Goal: Task Accomplishment & Management: Use online tool/utility

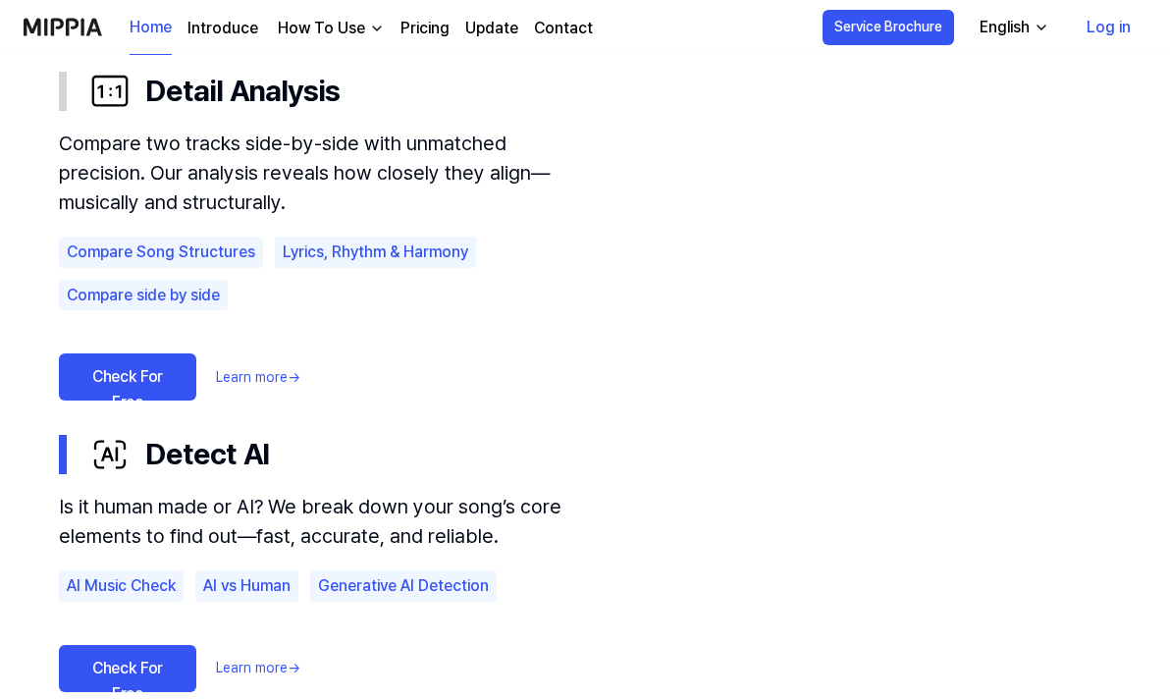
scroll to position [1325, 0]
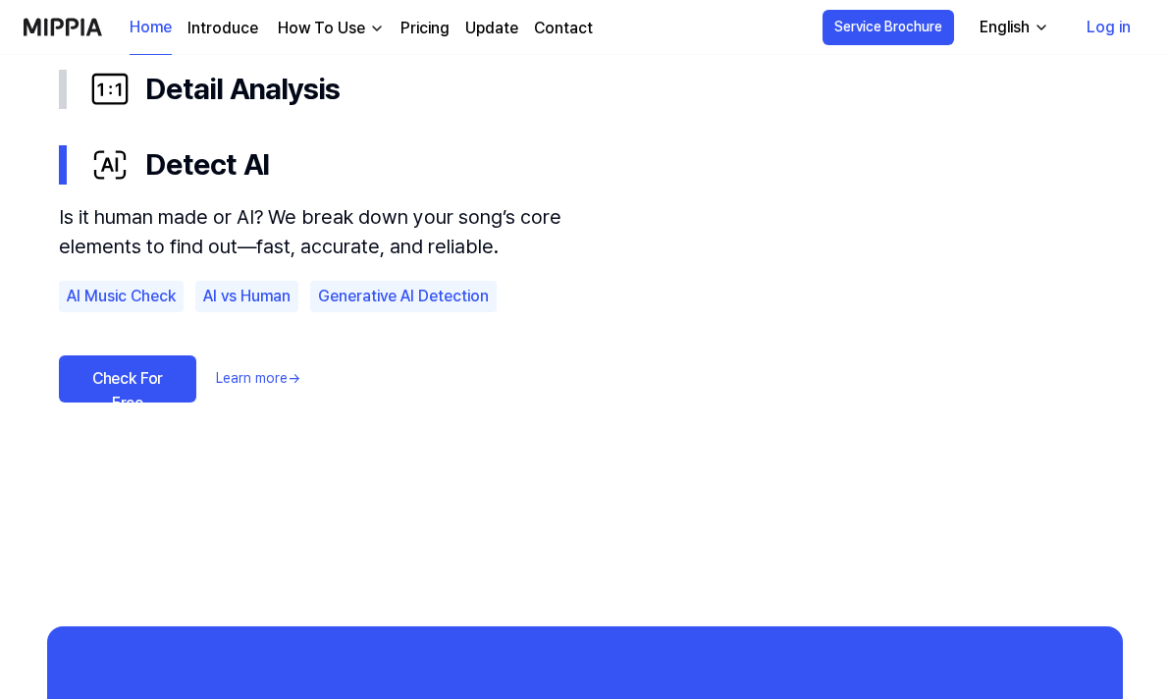
click at [148, 447] on div "Is it human made or AI? We break down your song’s core elements to find out—fas…" at bounding box center [324, 327] width 530 height 251
click at [131, 375] on link "Check For Free" at bounding box center [127, 378] width 137 height 47
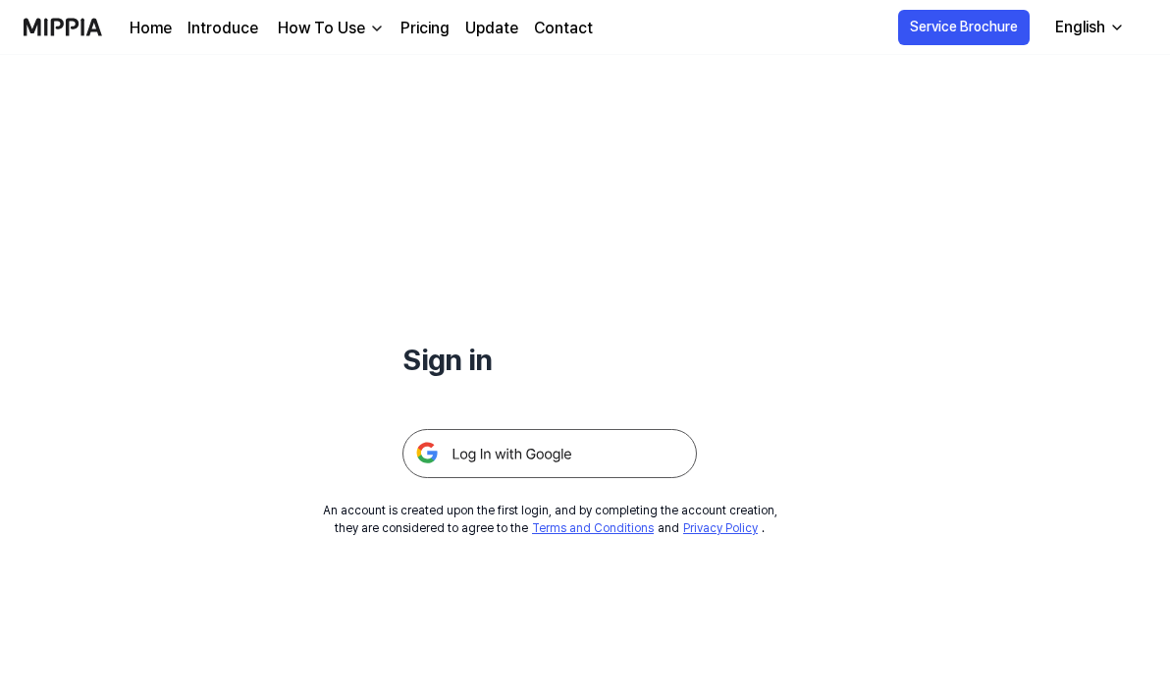
click at [502, 465] on img at bounding box center [549, 453] width 294 height 49
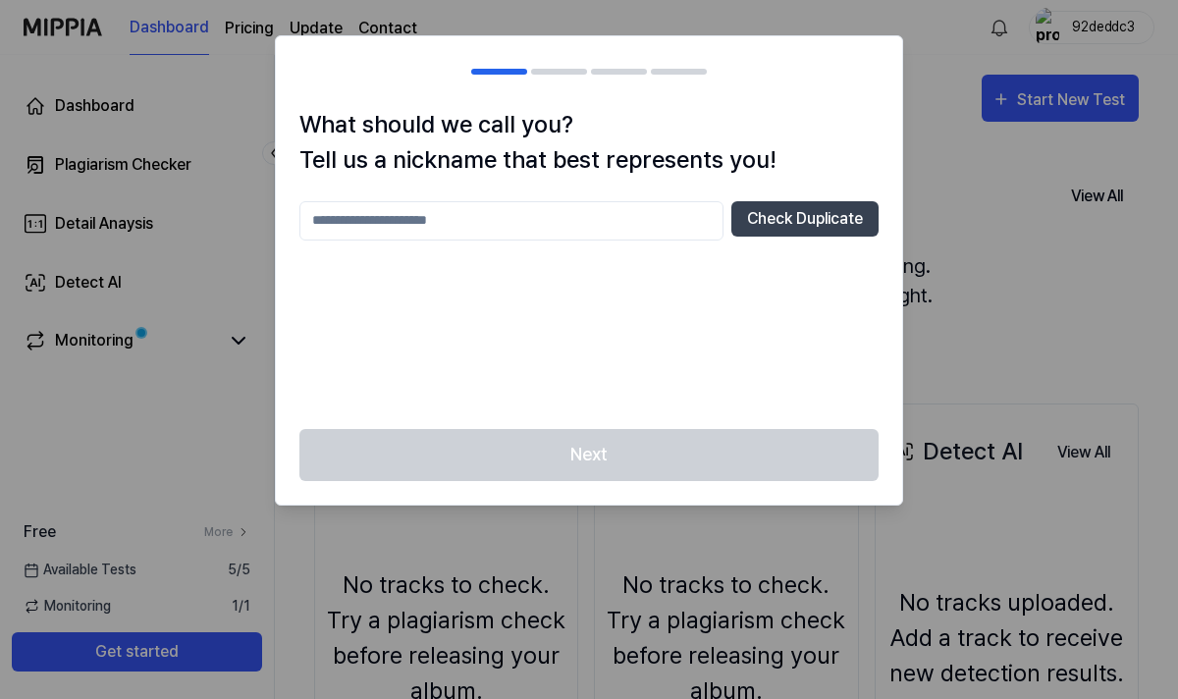
click at [664, 221] on input "text" at bounding box center [511, 220] width 424 height 39
type input "**"
click at [817, 210] on button "Check Duplicate" at bounding box center [804, 218] width 147 height 35
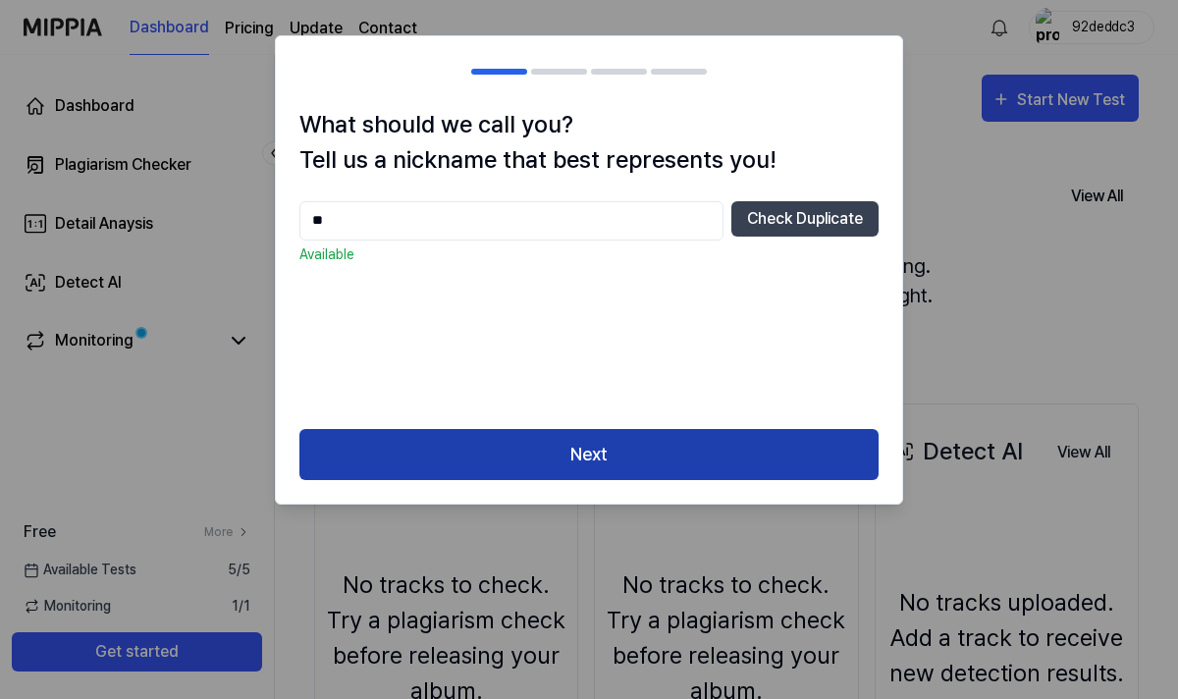
click at [558, 462] on button "Next" at bounding box center [588, 455] width 579 height 52
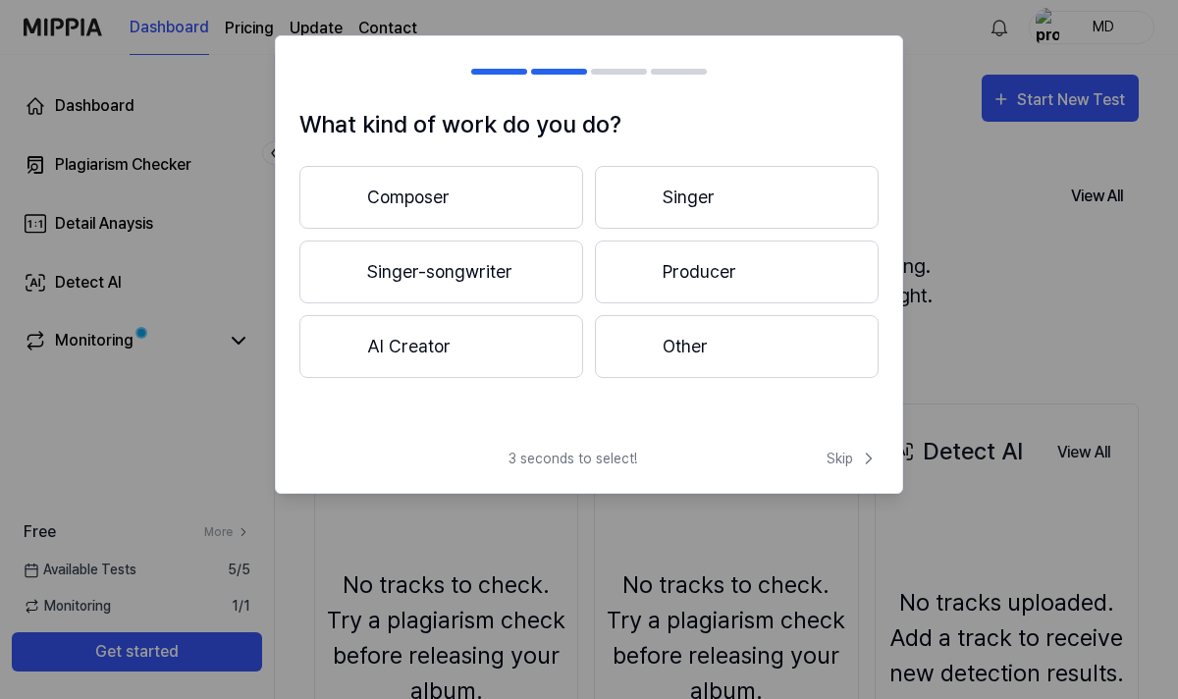
click at [664, 360] on button "Other" at bounding box center [737, 346] width 284 height 63
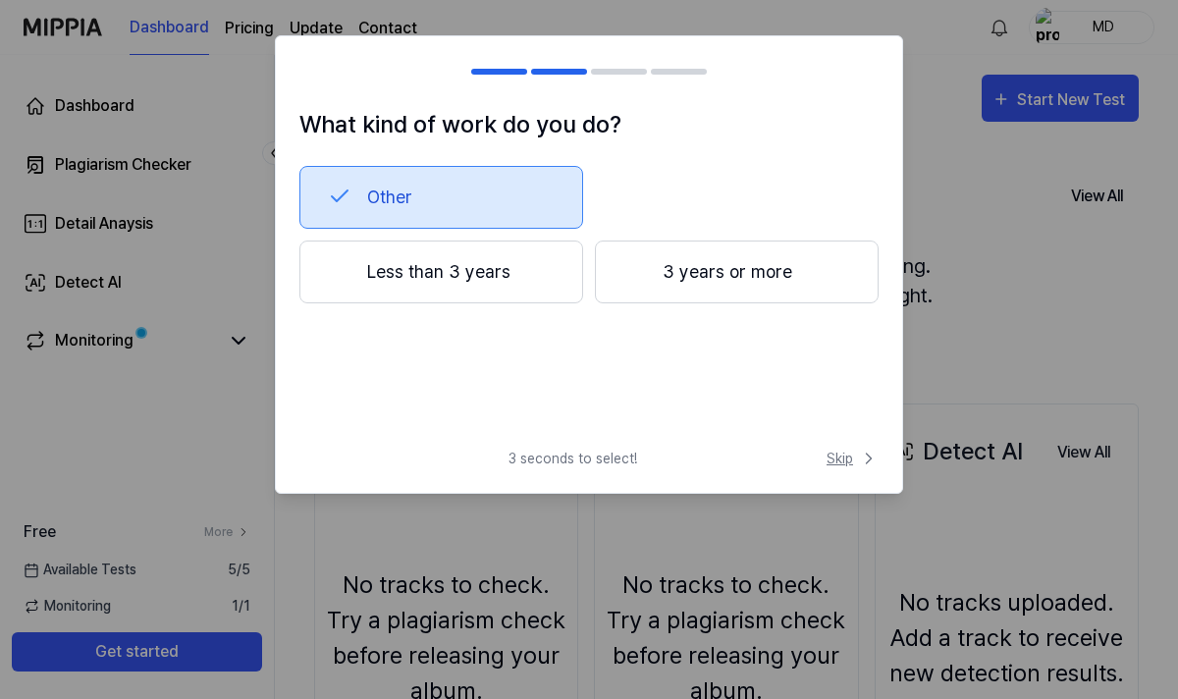
click at [828, 460] on span "Skip" at bounding box center [853, 459] width 52 height 21
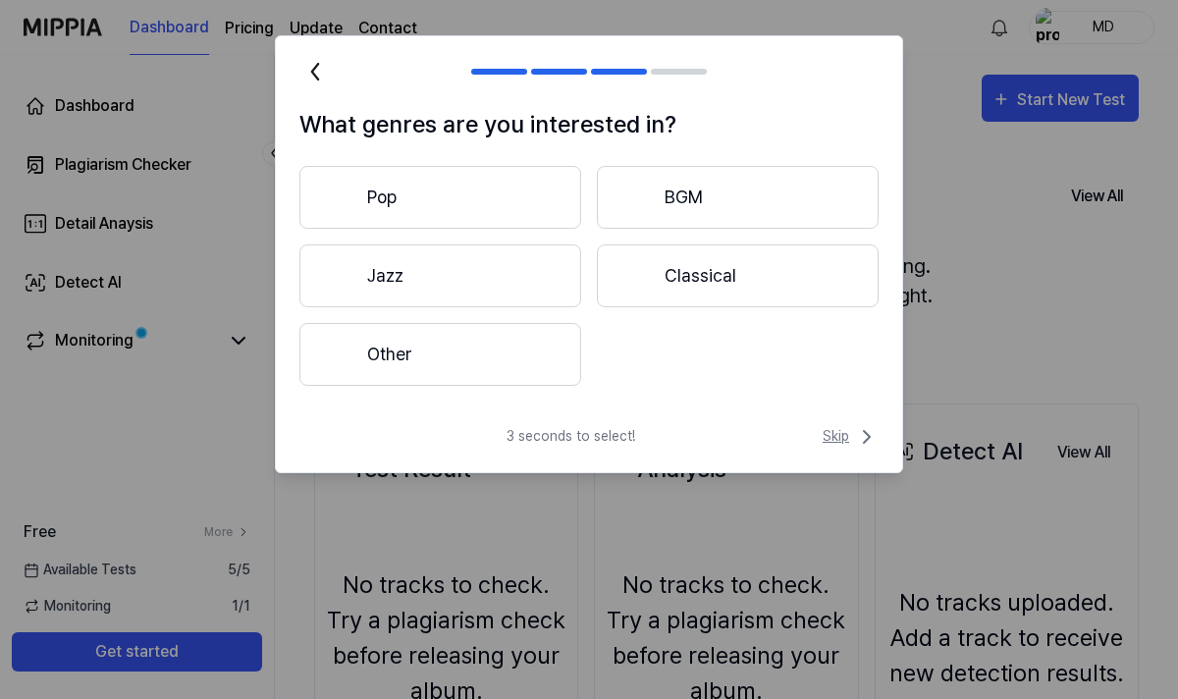
click at [836, 444] on span "Skip" at bounding box center [851, 437] width 56 height 24
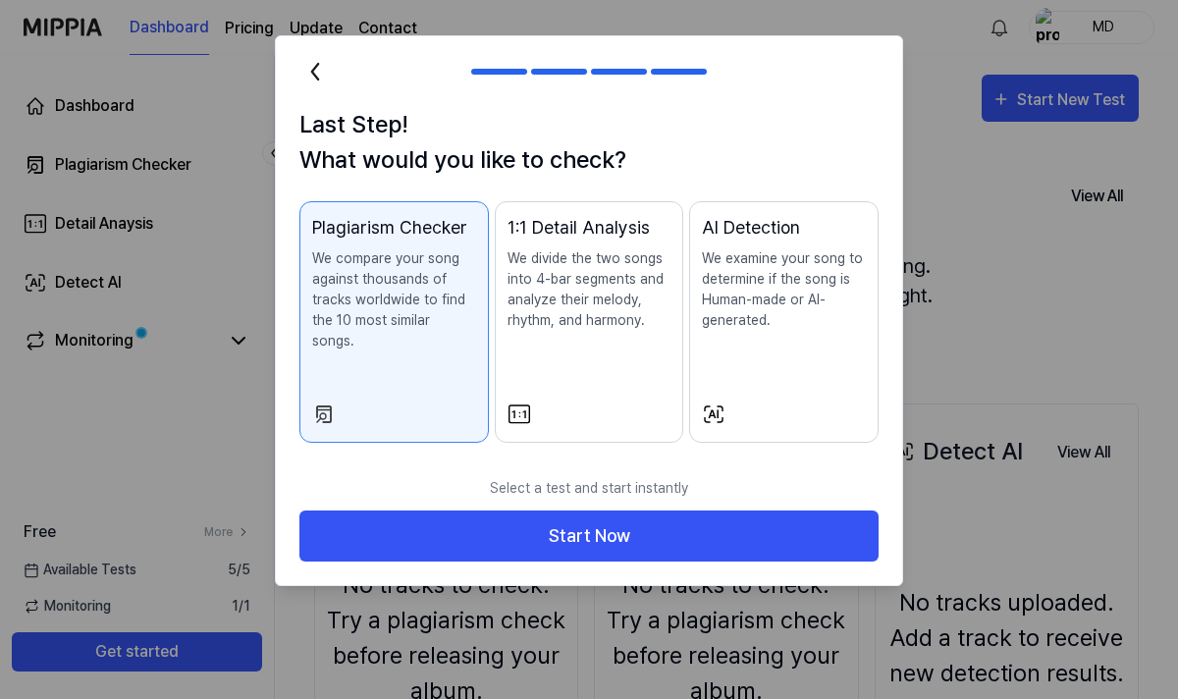
click at [593, 321] on p "We divide the two songs into 4-bar segments and analyze their melody, rhythm, a…" at bounding box center [589, 289] width 164 height 82
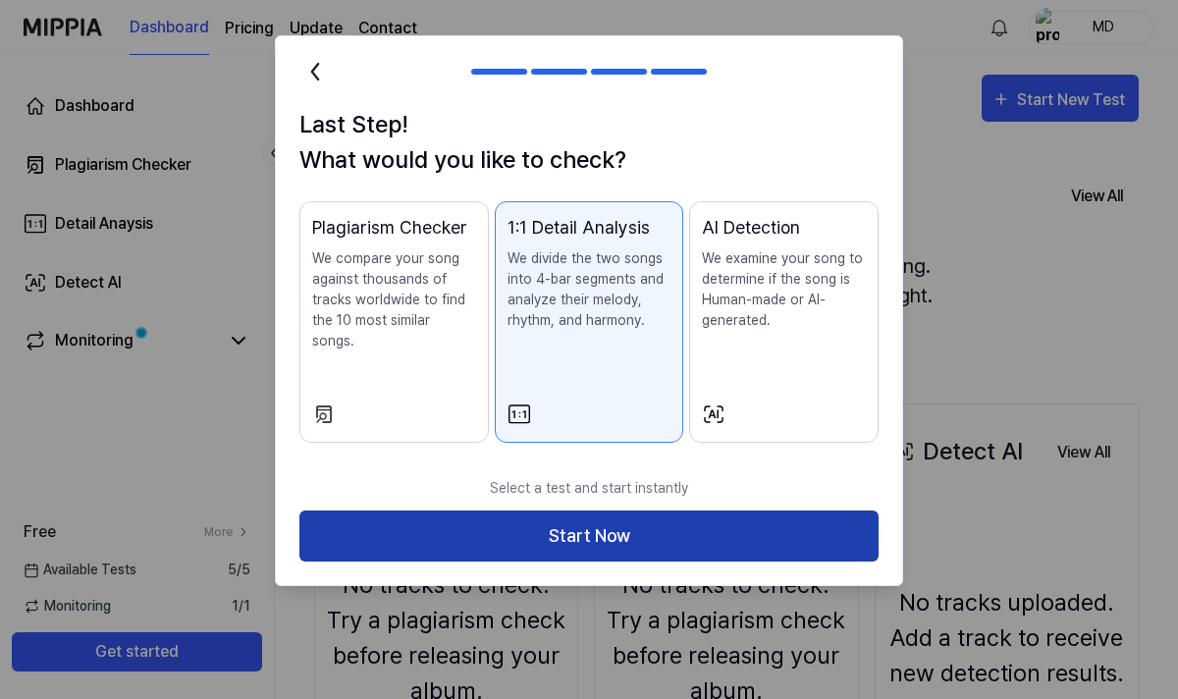
click at [585, 512] on button "Start Now" at bounding box center [588, 536] width 579 height 52
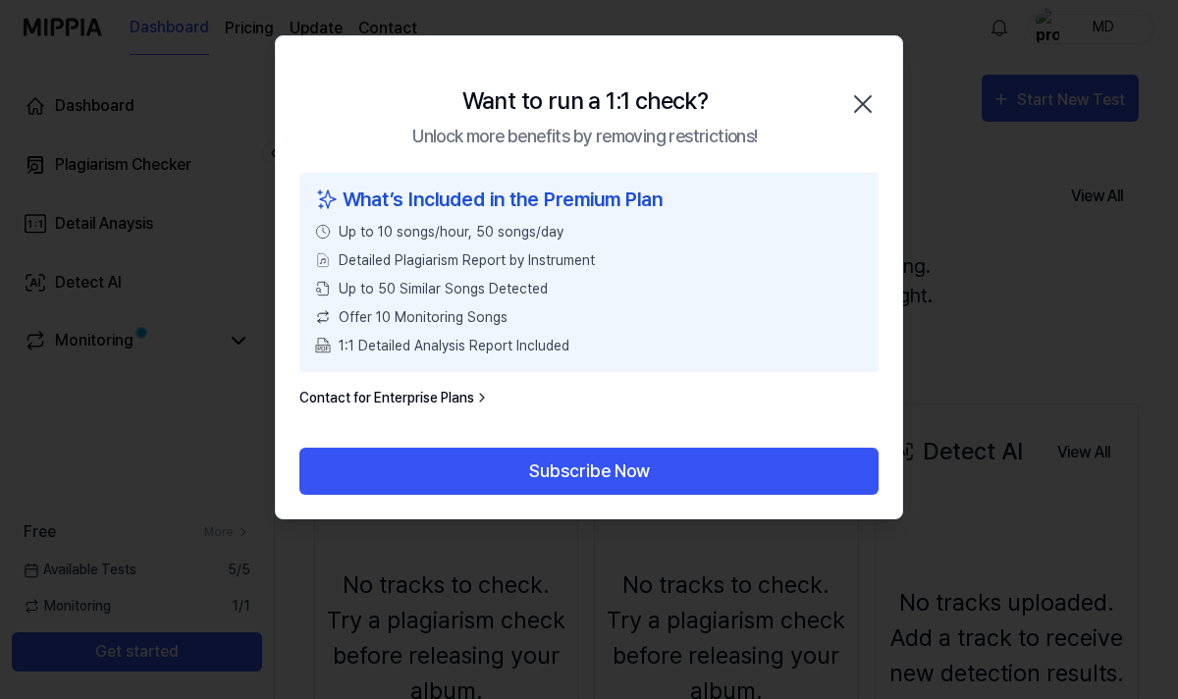
click at [862, 101] on icon "button" at bounding box center [862, 103] width 31 height 31
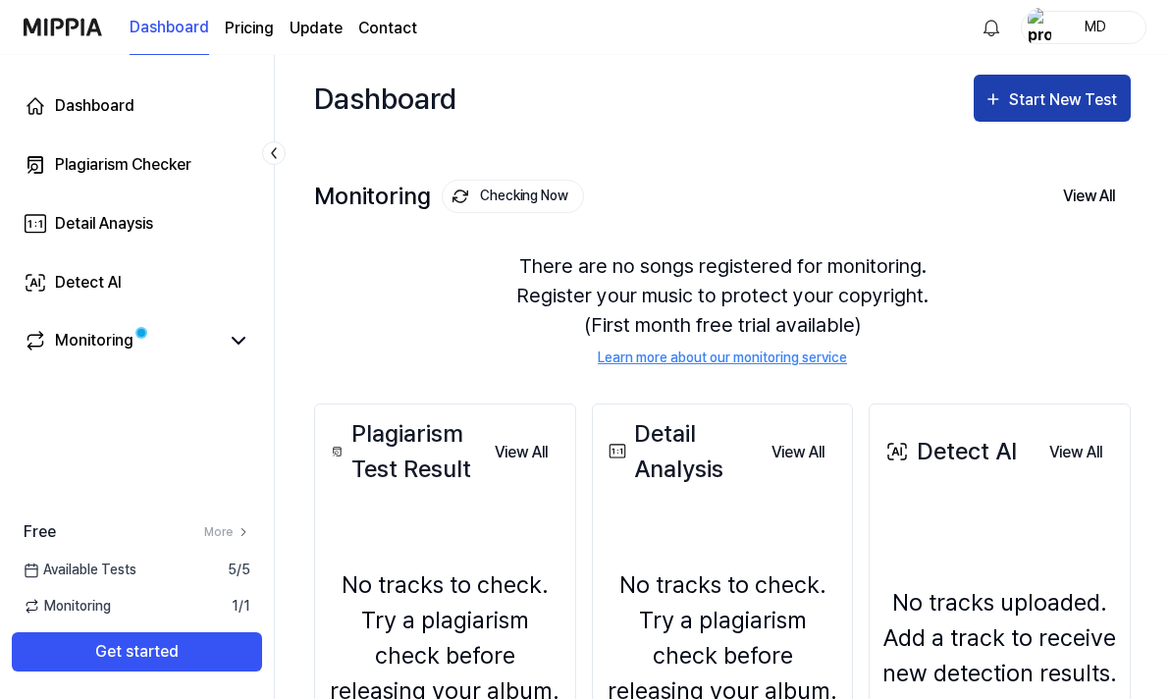
click at [1041, 115] on button "Start New Test" at bounding box center [1052, 98] width 157 height 47
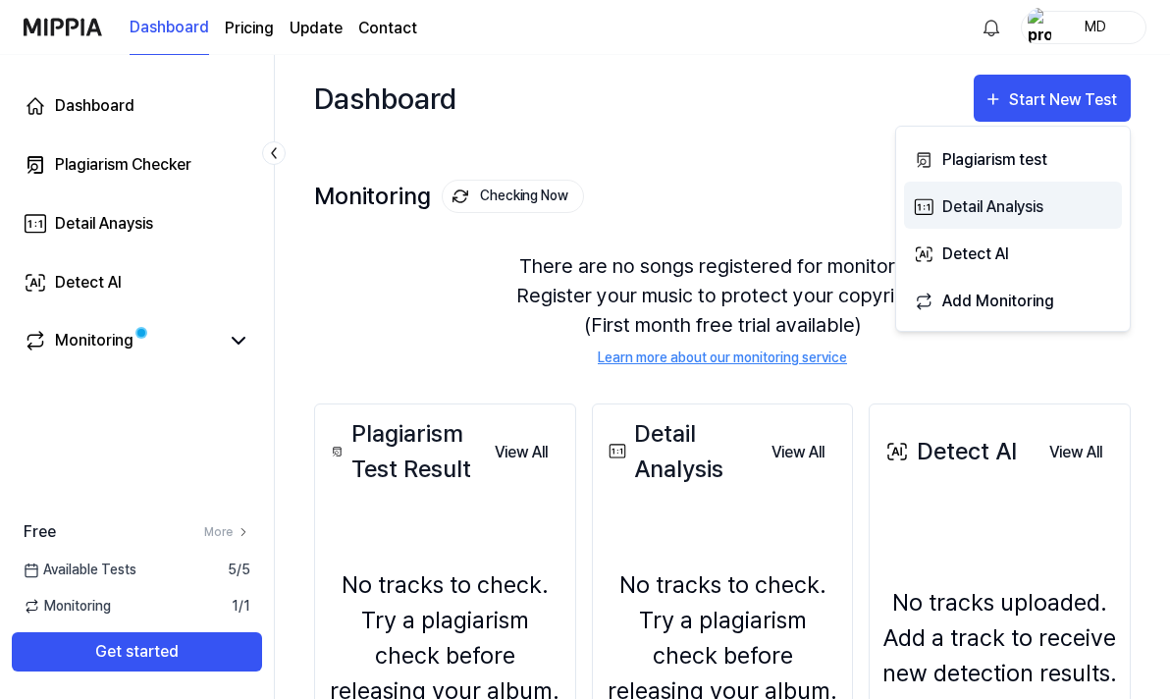
click at [978, 216] on div "Detail Analysis" at bounding box center [1027, 207] width 171 height 26
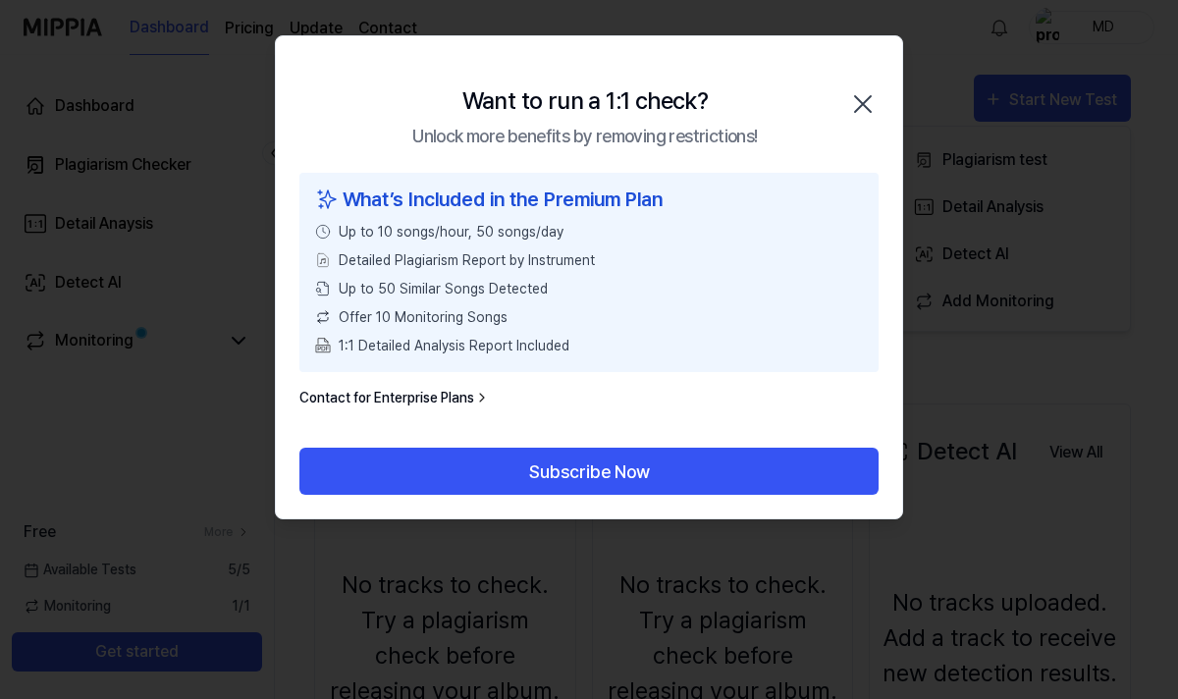
click at [861, 95] on icon "button" at bounding box center [862, 103] width 31 height 31
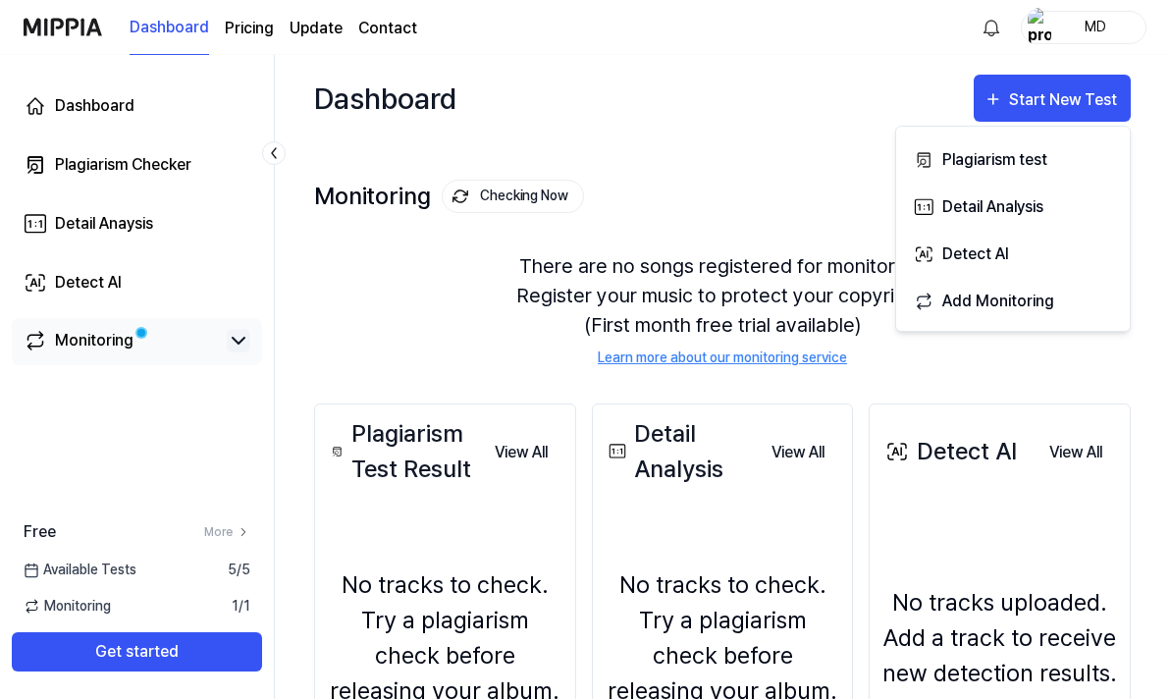
click at [231, 347] on icon at bounding box center [239, 341] width 24 height 24
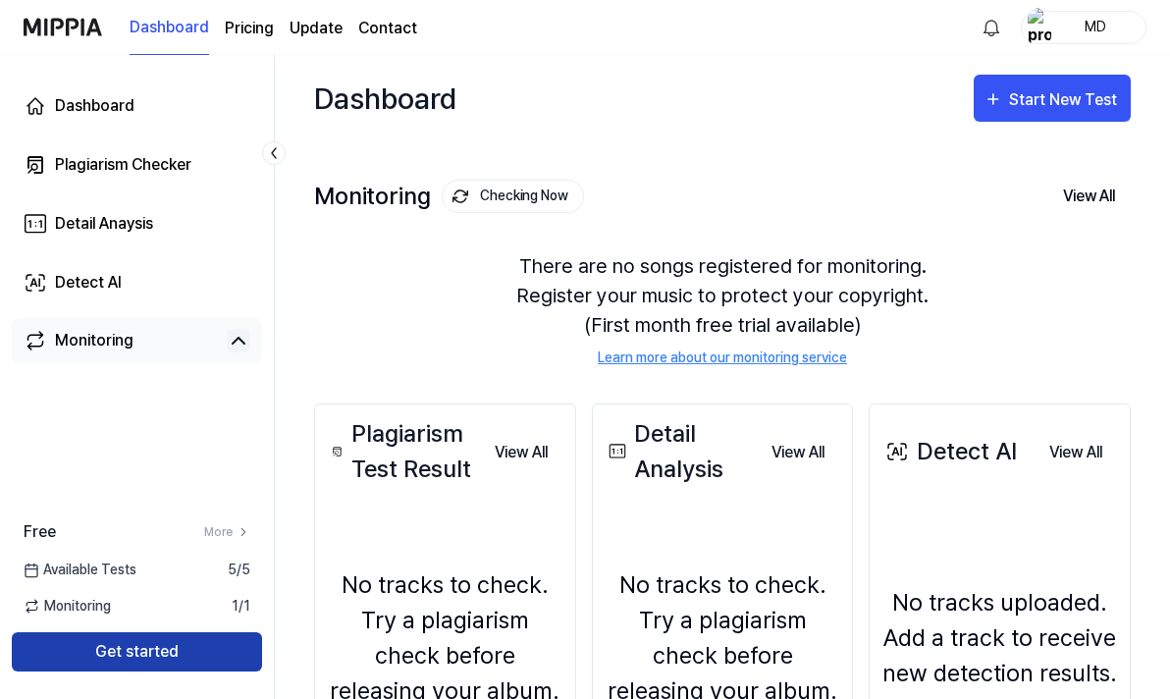
click at [124, 655] on button "Get started" at bounding box center [137, 651] width 250 height 39
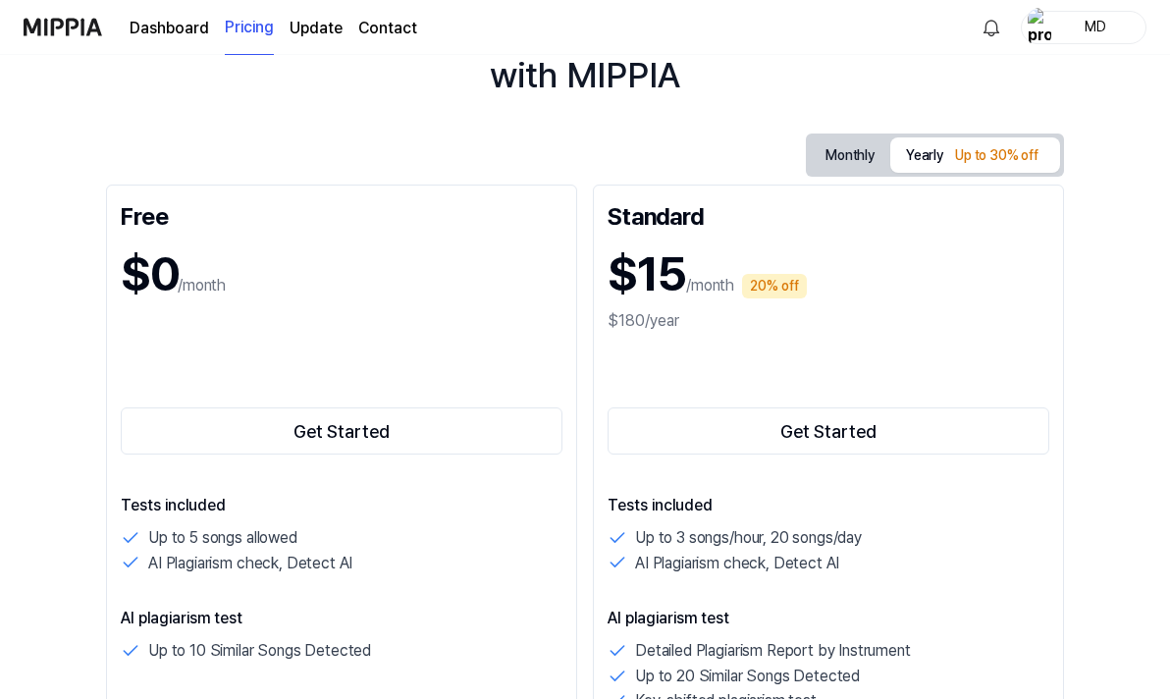
scroll to position [132, 0]
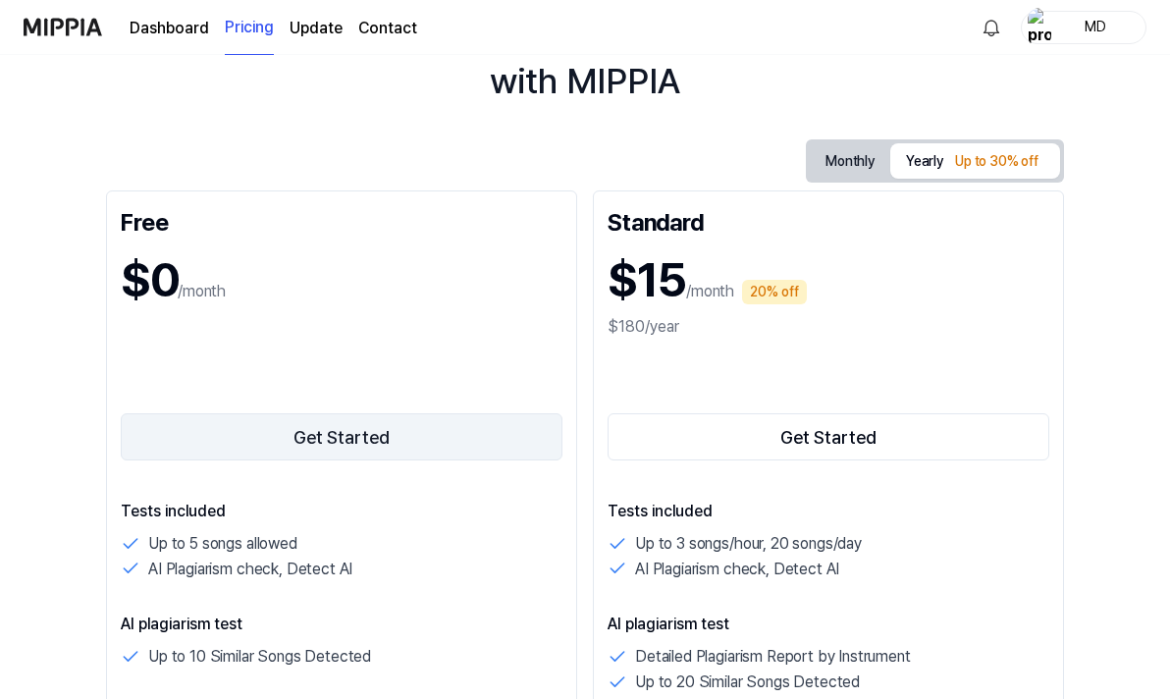
click at [328, 425] on button "Get Started" at bounding box center [342, 436] width 442 height 47
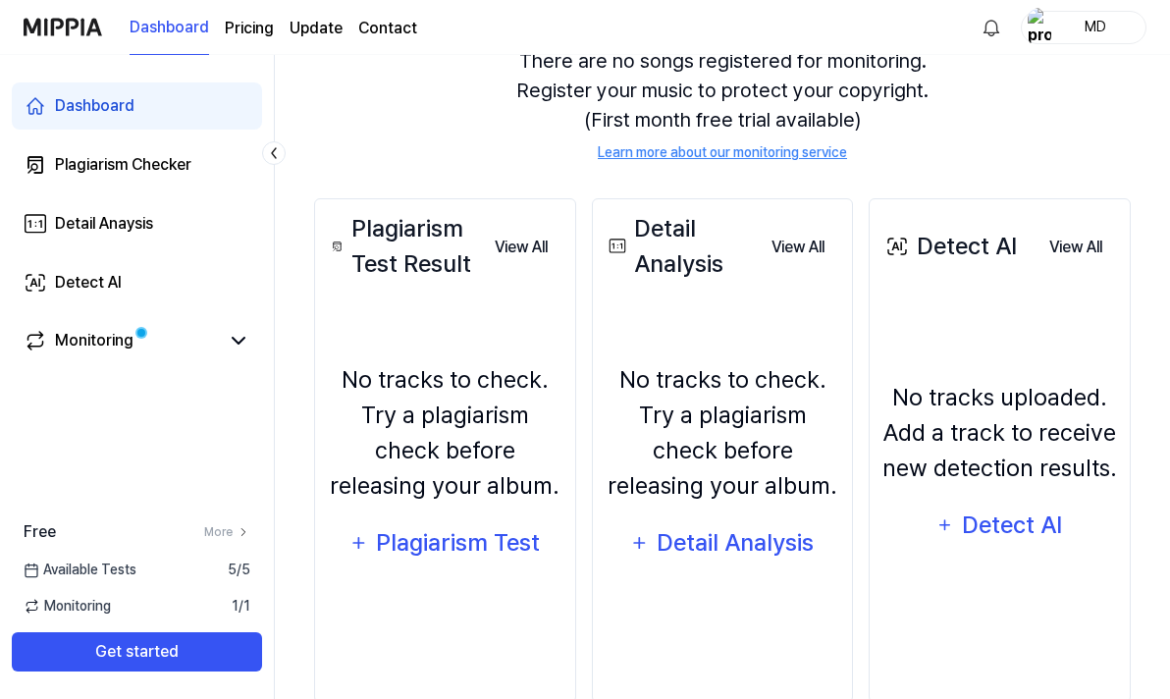
scroll to position [247, 0]
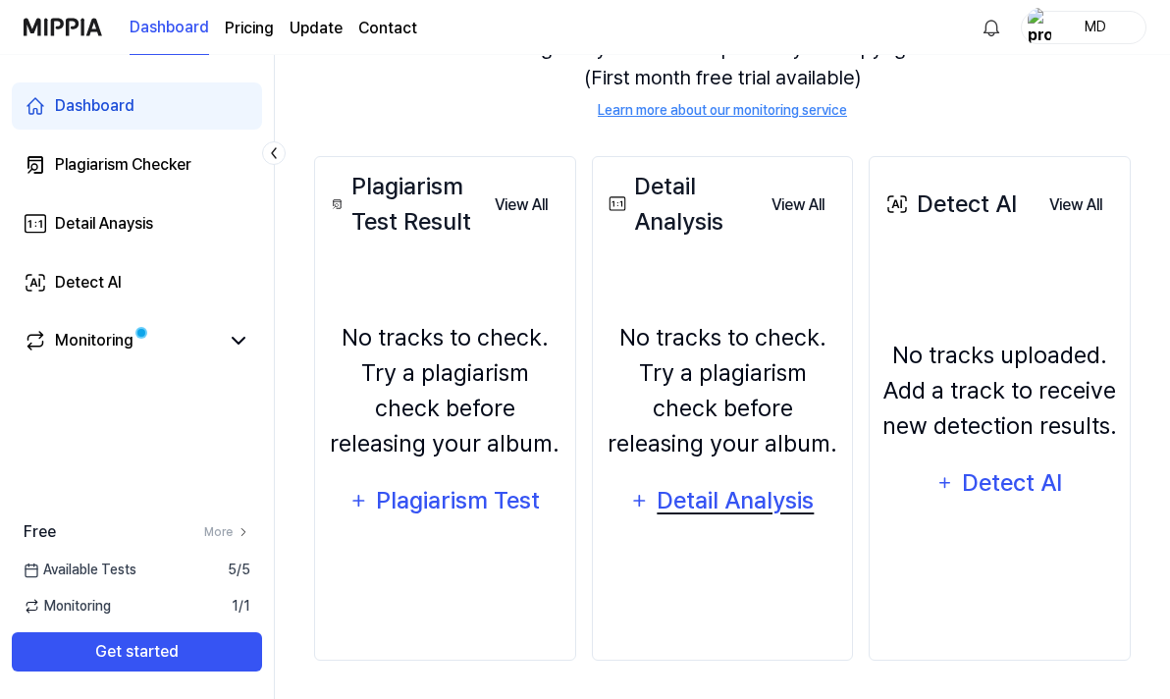
click at [733, 506] on div "Detail Analysis" at bounding box center [736, 500] width 160 height 37
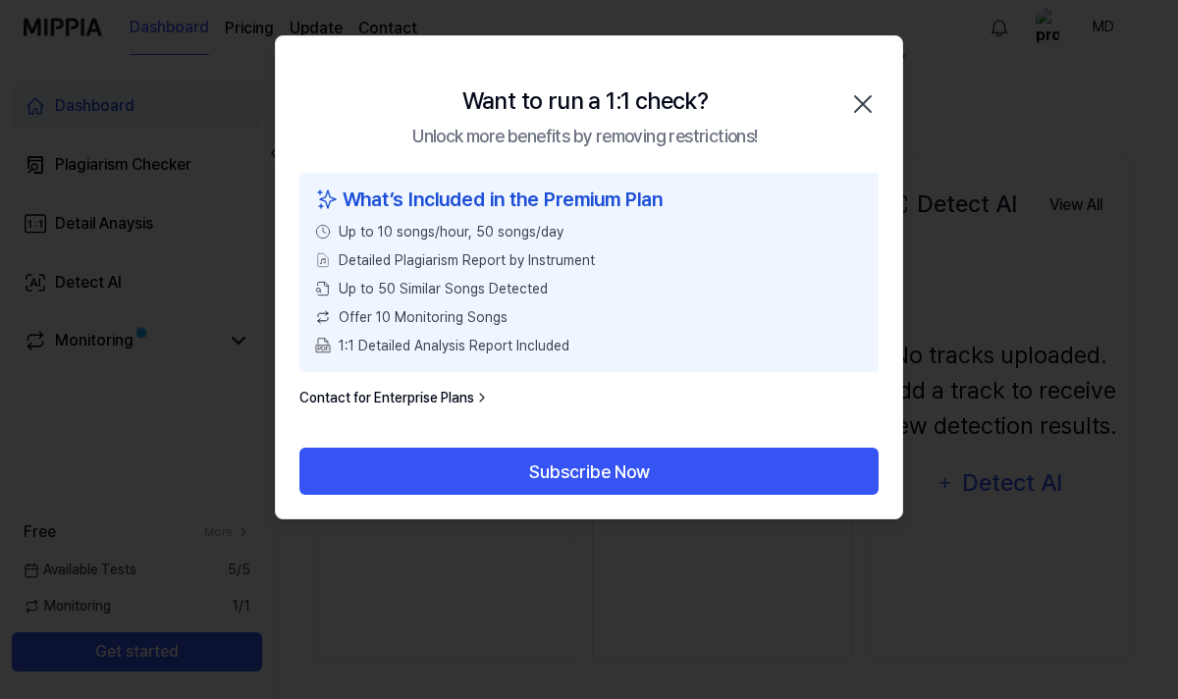
click at [870, 111] on icon "button" at bounding box center [863, 104] width 16 height 16
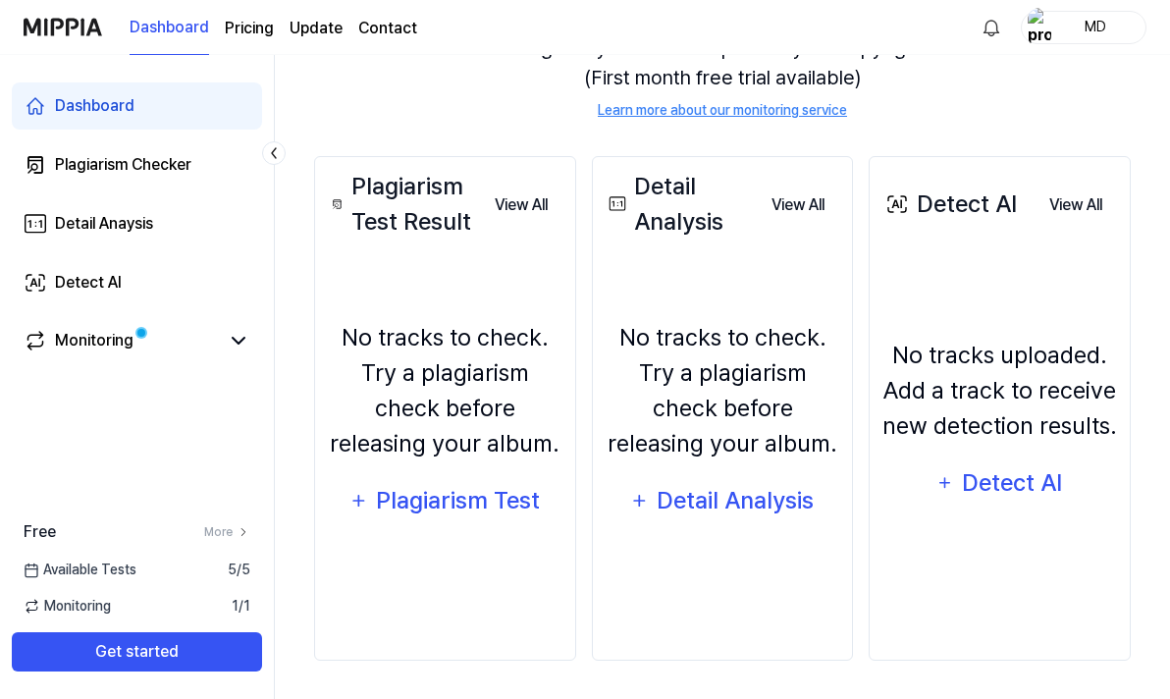
click at [114, 570] on span "Available Tests" at bounding box center [80, 570] width 113 height 21
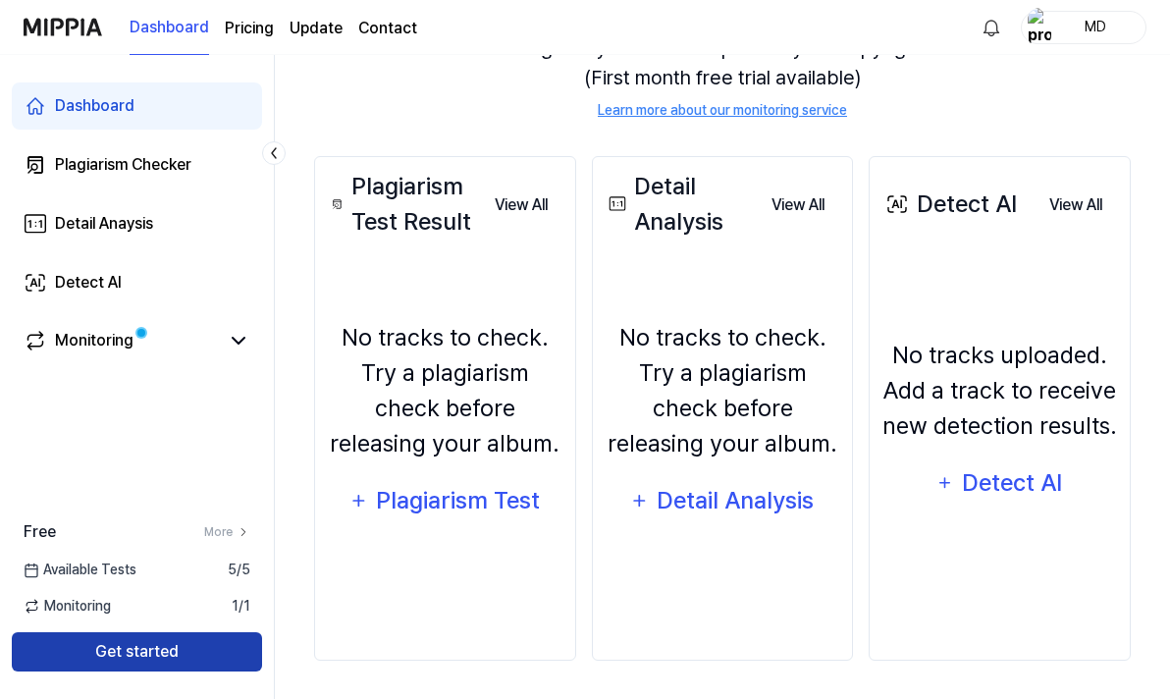
click at [104, 655] on button "Get started" at bounding box center [137, 651] width 250 height 39
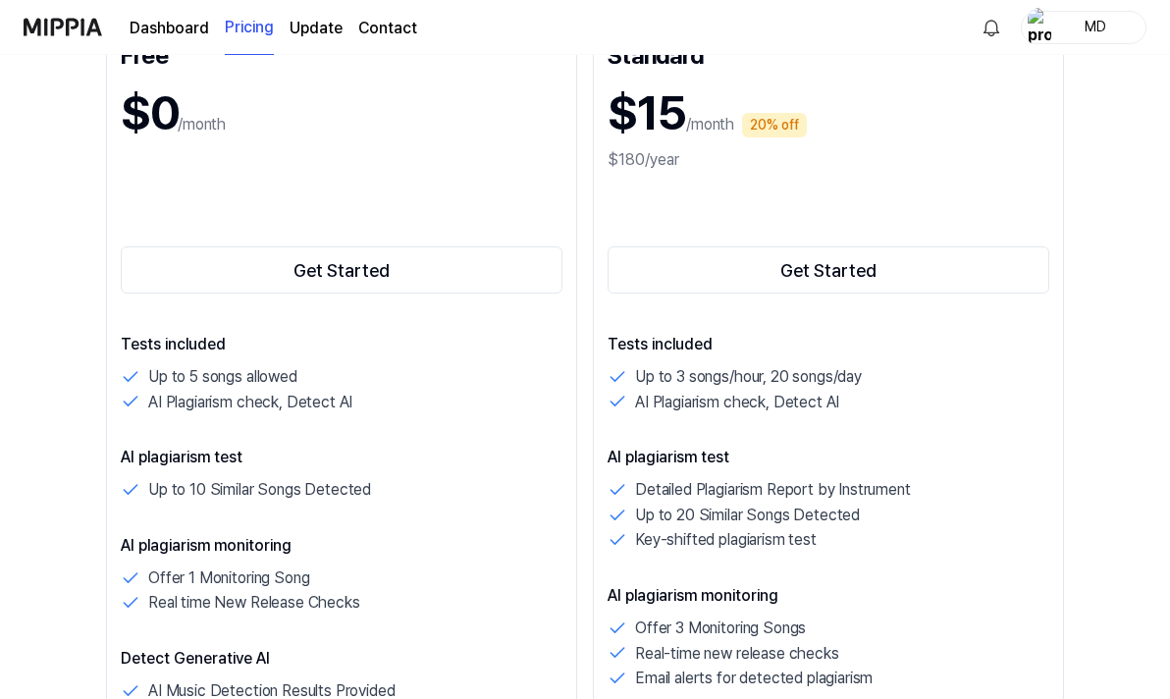
scroll to position [0, 0]
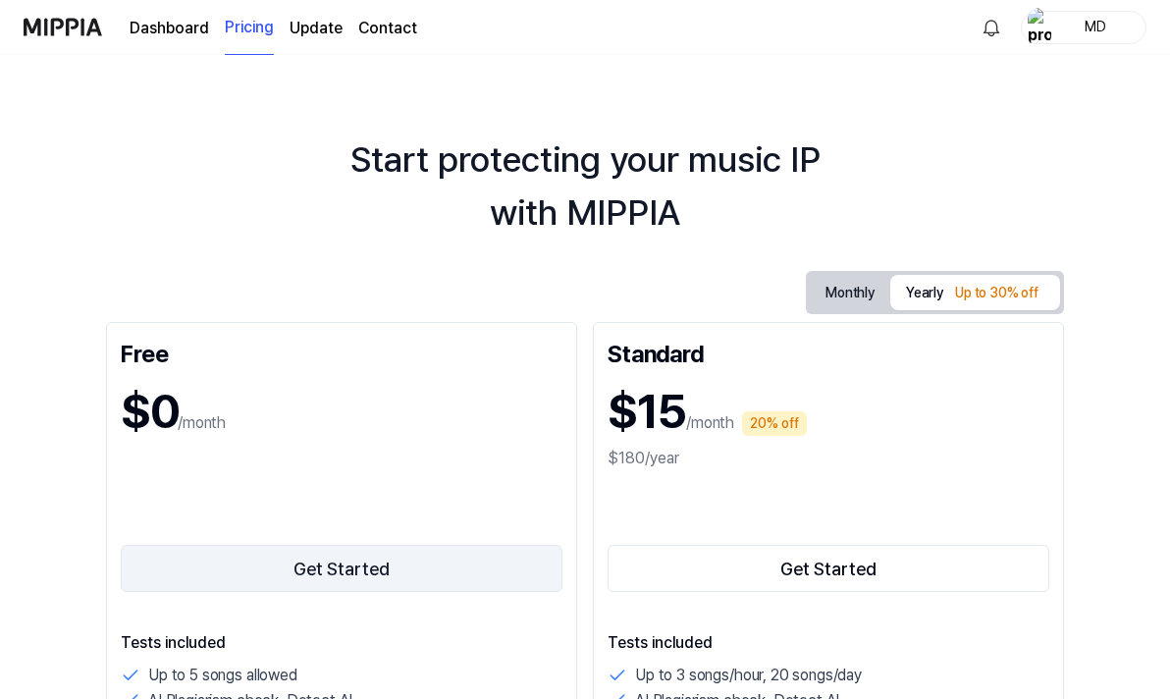
click at [154, 565] on button "Get Started" at bounding box center [342, 568] width 442 height 47
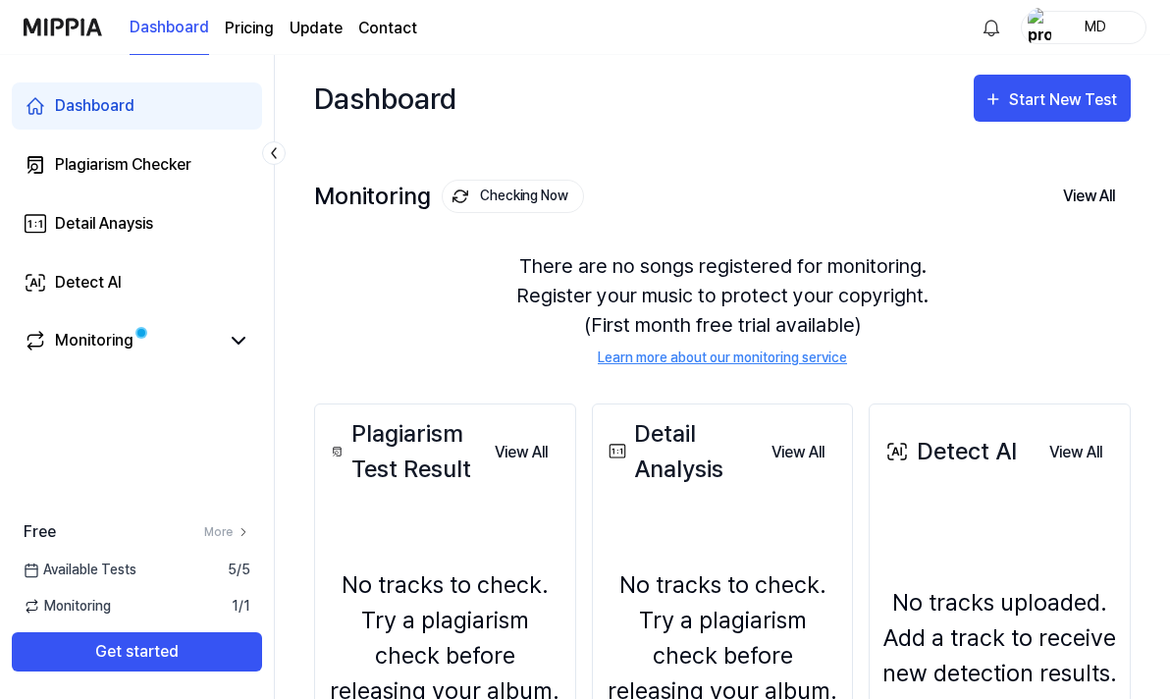
click at [451, 539] on div "No tracks to check. Try a plagiarism check before releasing your album. Plagiar…" at bounding box center [445, 669] width 237 height 318
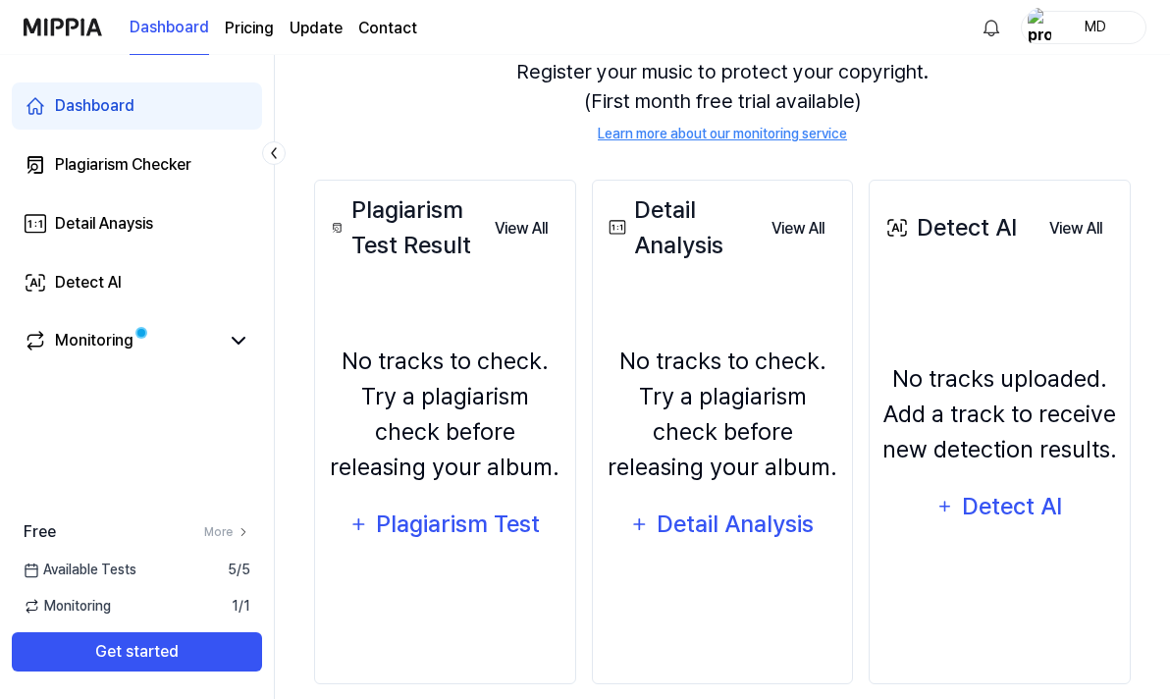
scroll to position [229, 0]
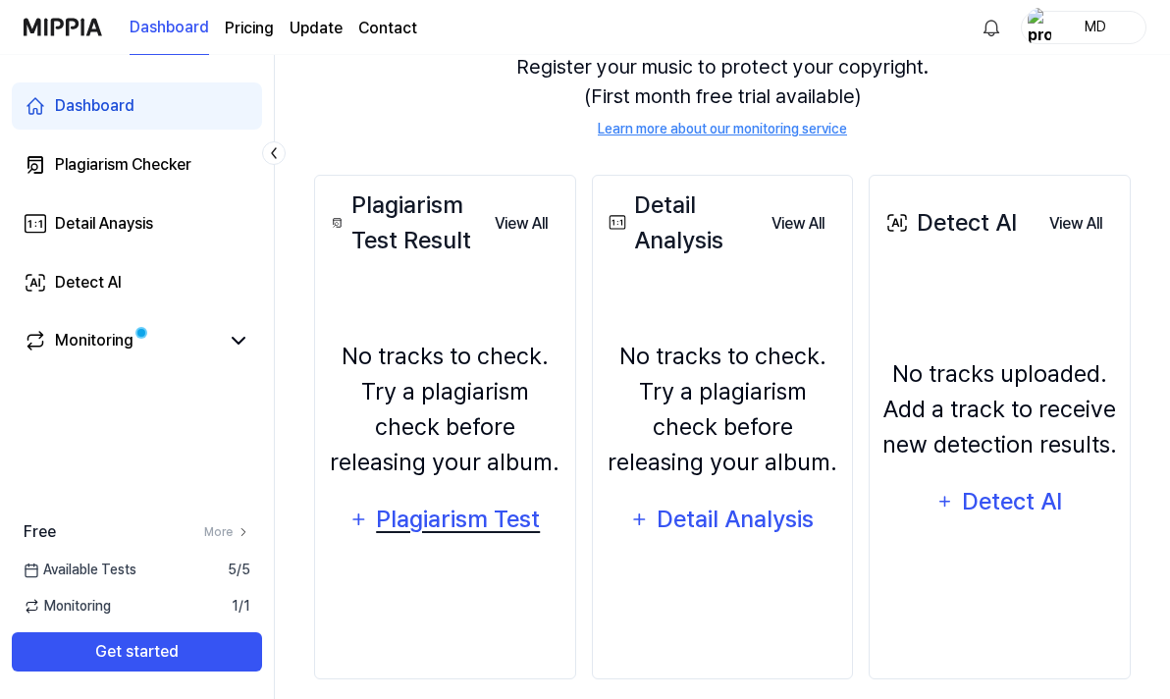
click at [501, 536] on div "Plagiarism Test" at bounding box center [458, 519] width 167 height 37
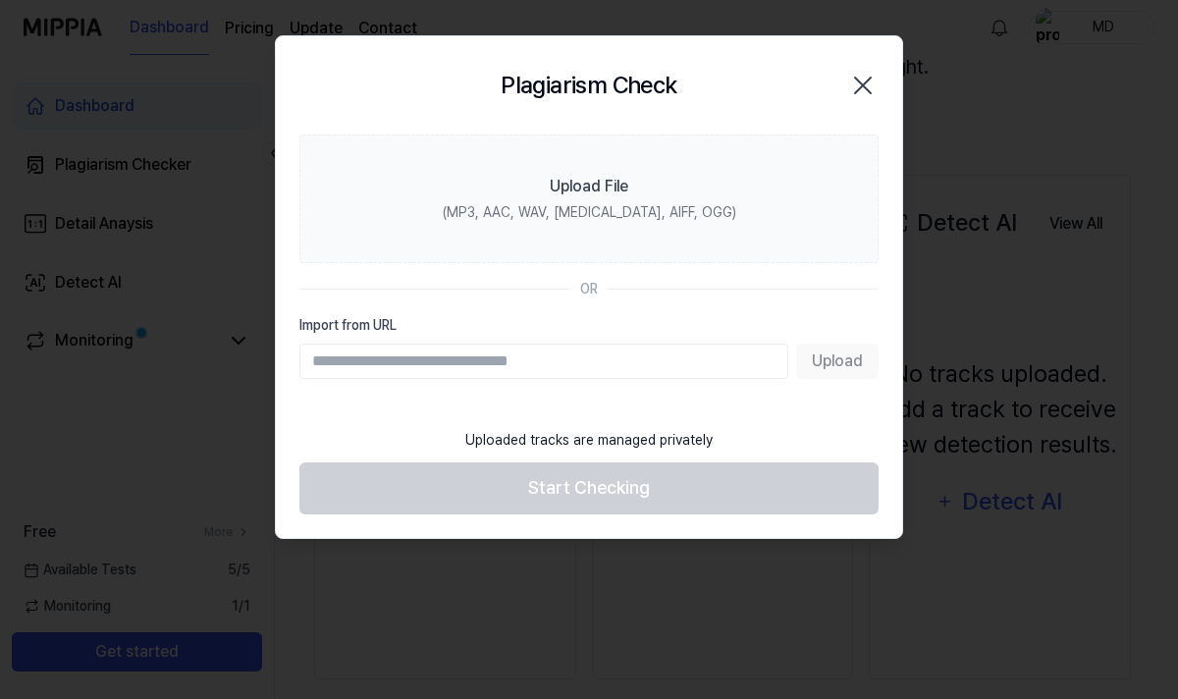
click at [487, 352] on input "Import from URL" at bounding box center [543, 361] width 489 height 35
paste input "**********"
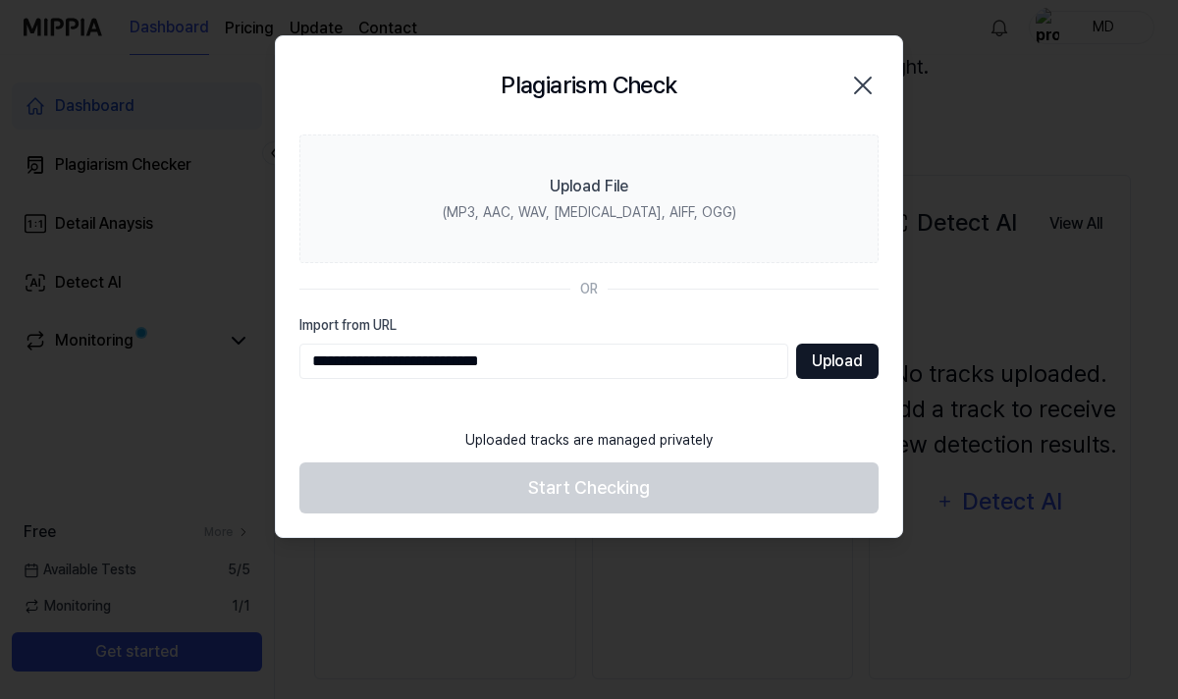
type input "**********"
click at [809, 358] on button "Upload" at bounding box center [837, 361] width 82 height 35
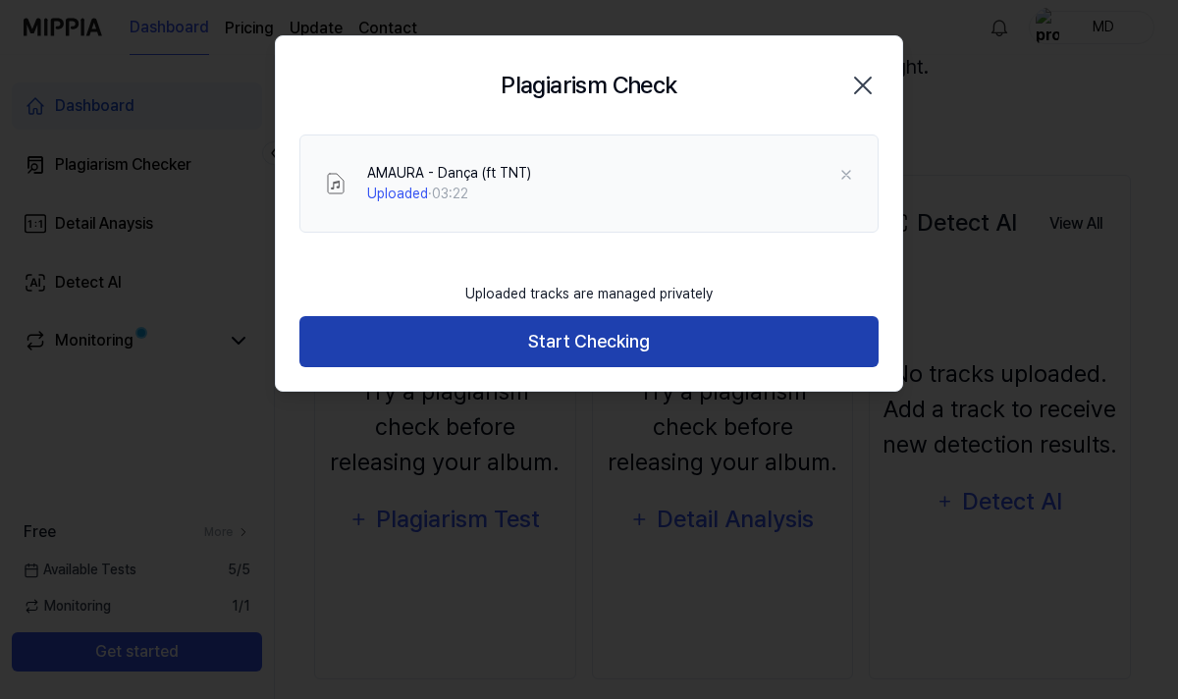
click at [607, 347] on button "Start Checking" at bounding box center [588, 342] width 579 height 52
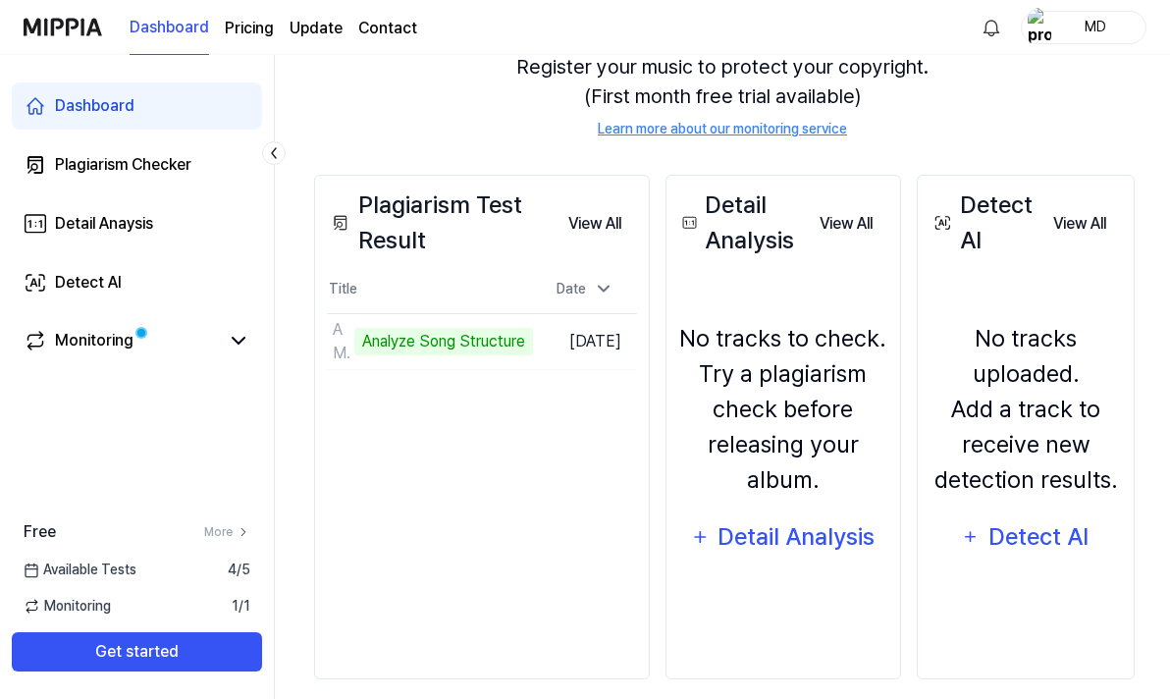
scroll to position [247, 0]
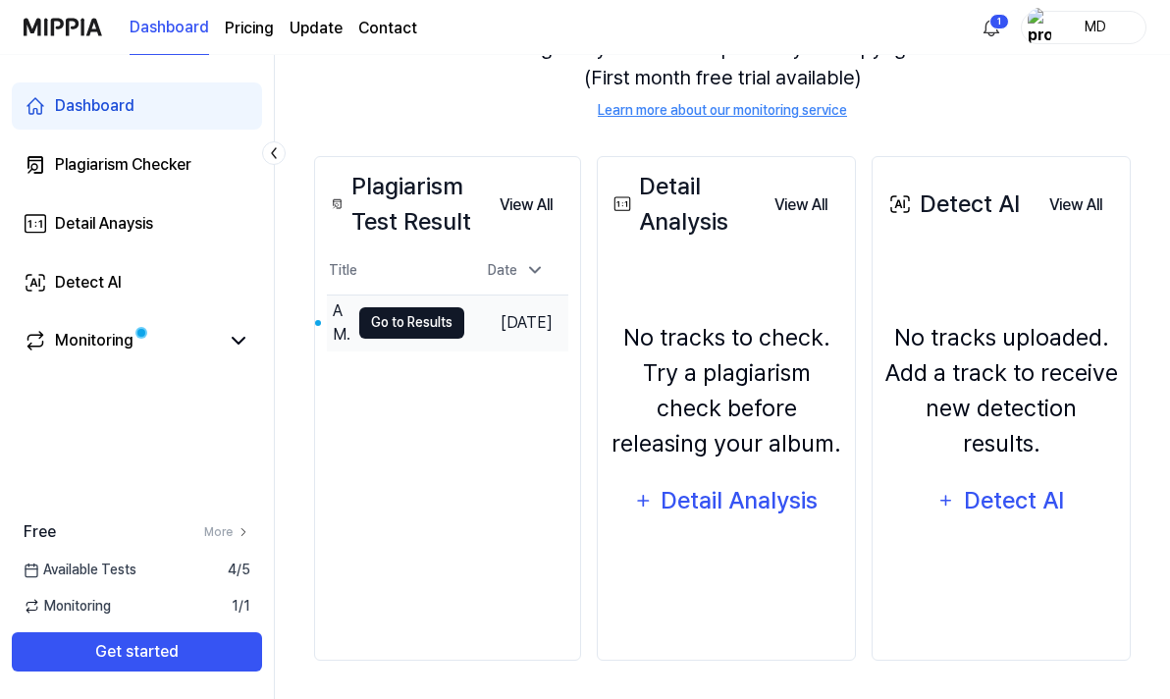
click at [406, 319] on button "Go to Results" at bounding box center [411, 322] width 105 height 31
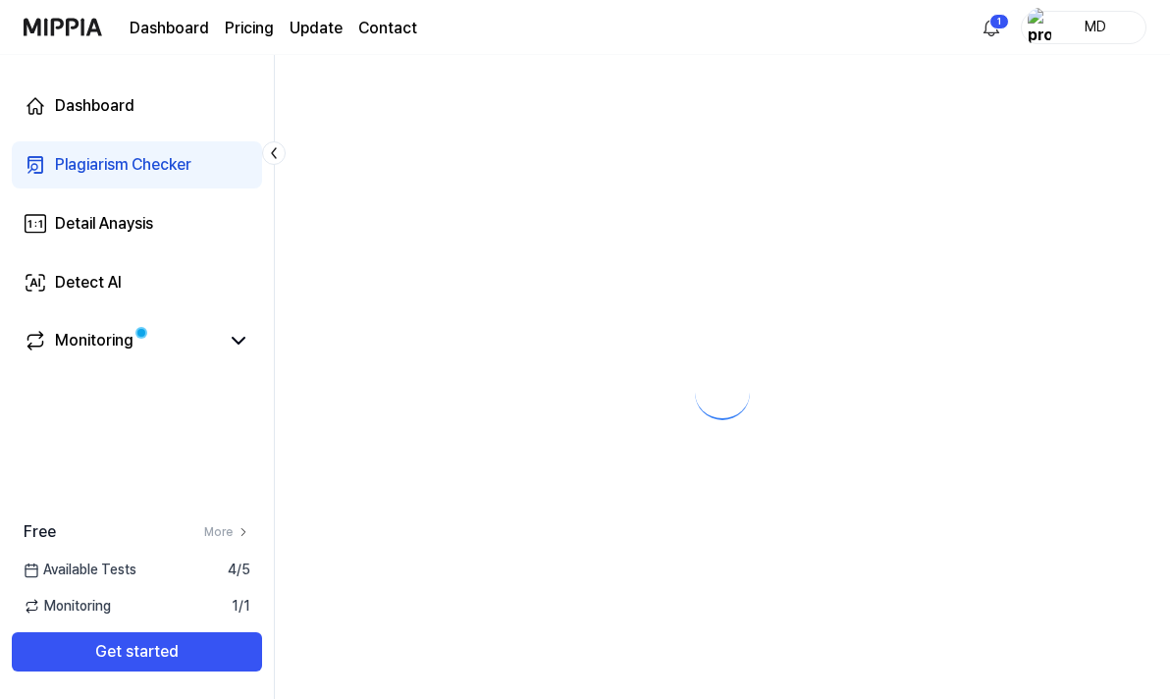
scroll to position [0, 0]
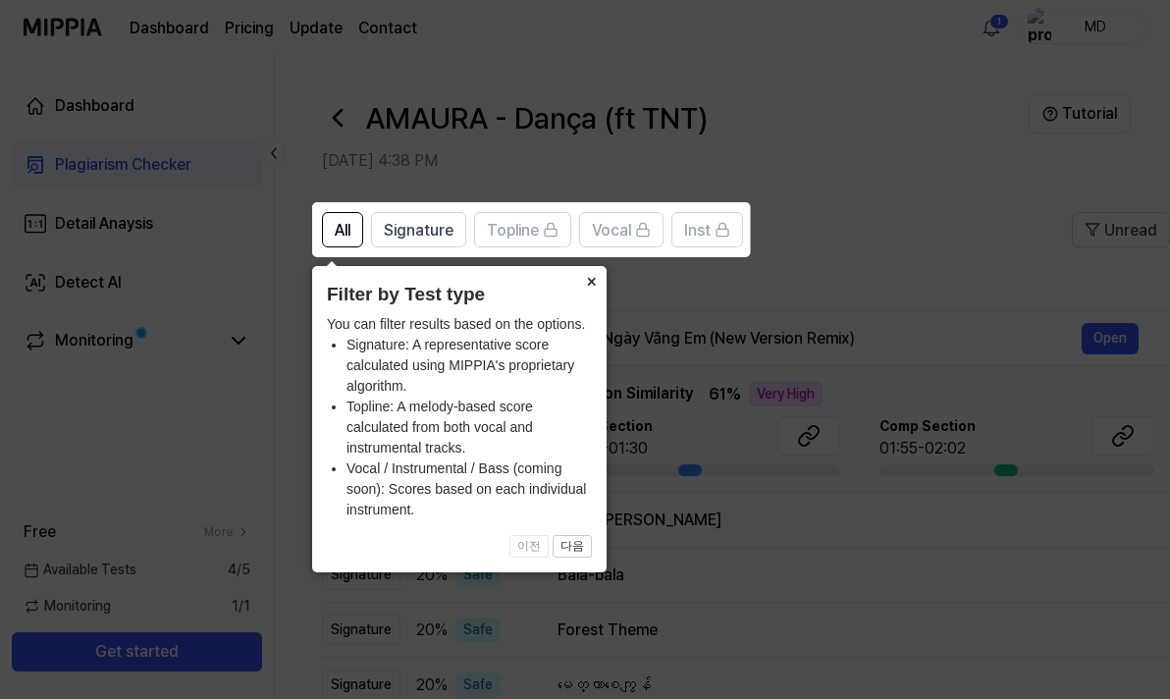
click at [587, 283] on button "×" at bounding box center [590, 279] width 31 height 27
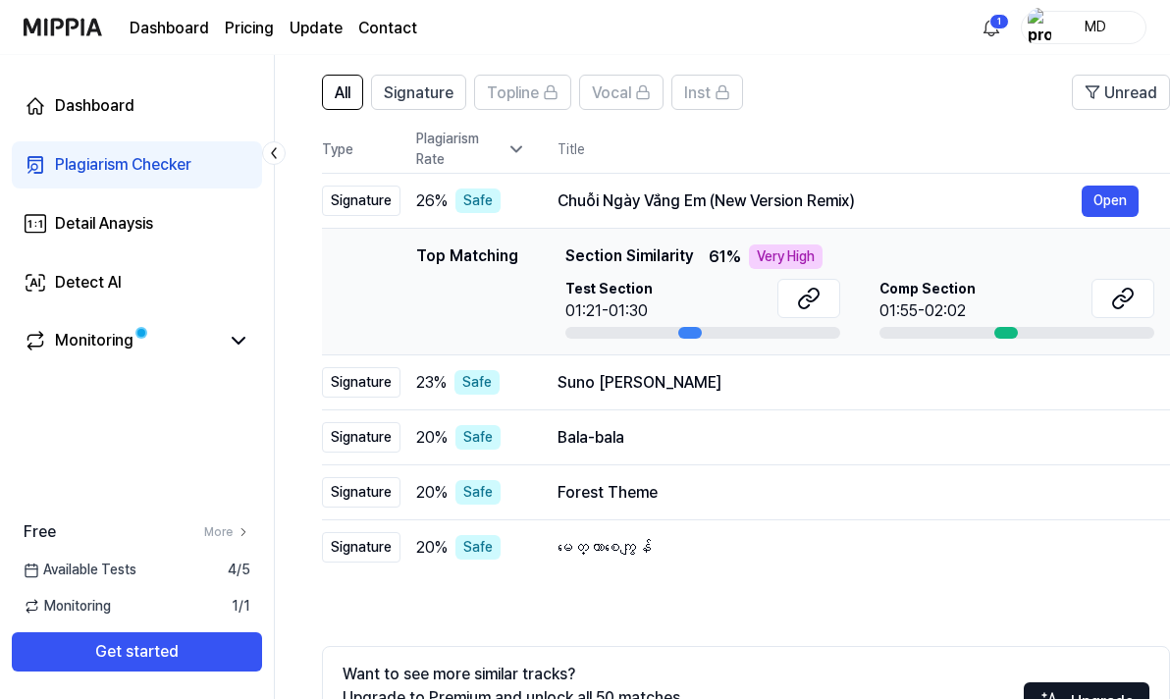
scroll to position [139, 0]
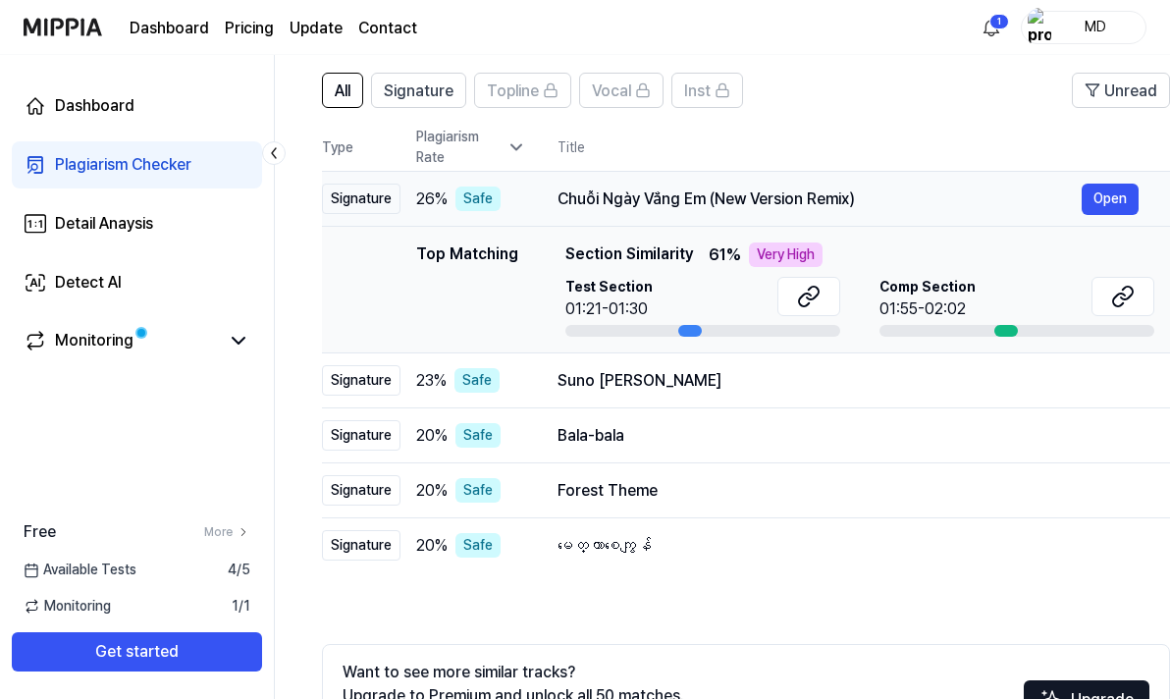
drag, startPoint x: 558, startPoint y: 193, endPoint x: 709, endPoint y: 203, distance: 151.5
click at [709, 203] on div "Chuỗi Ngày Vắng Em (New Version Remix)" at bounding box center [820, 199] width 524 height 24
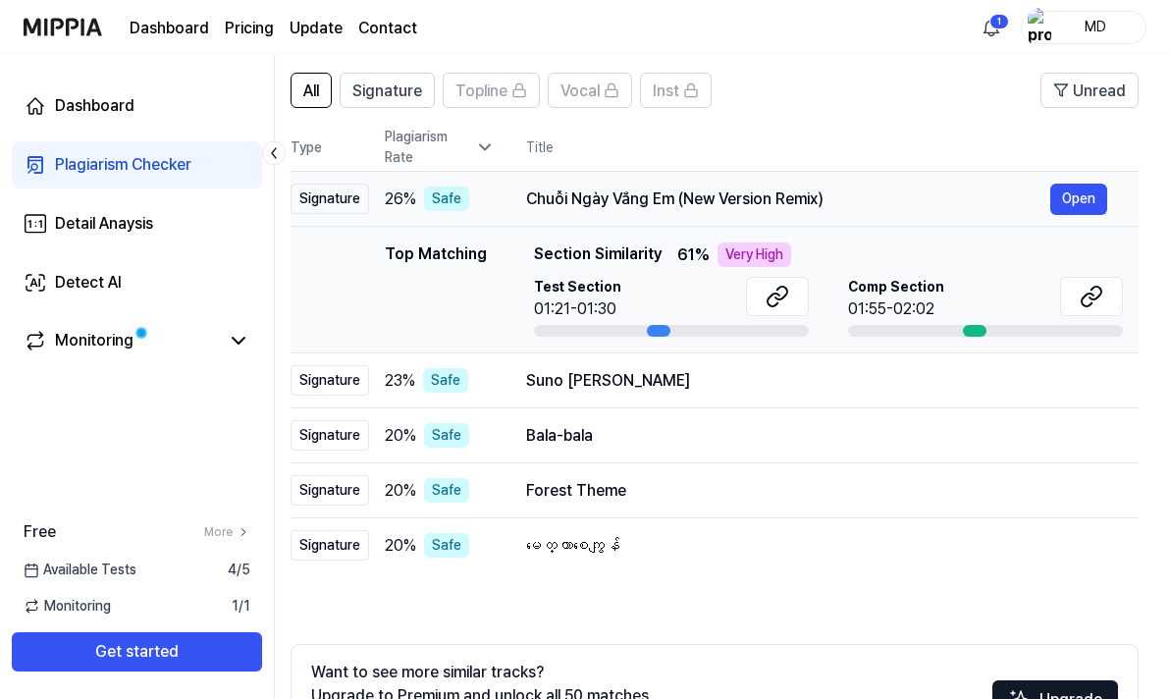
scroll to position [0, 0]
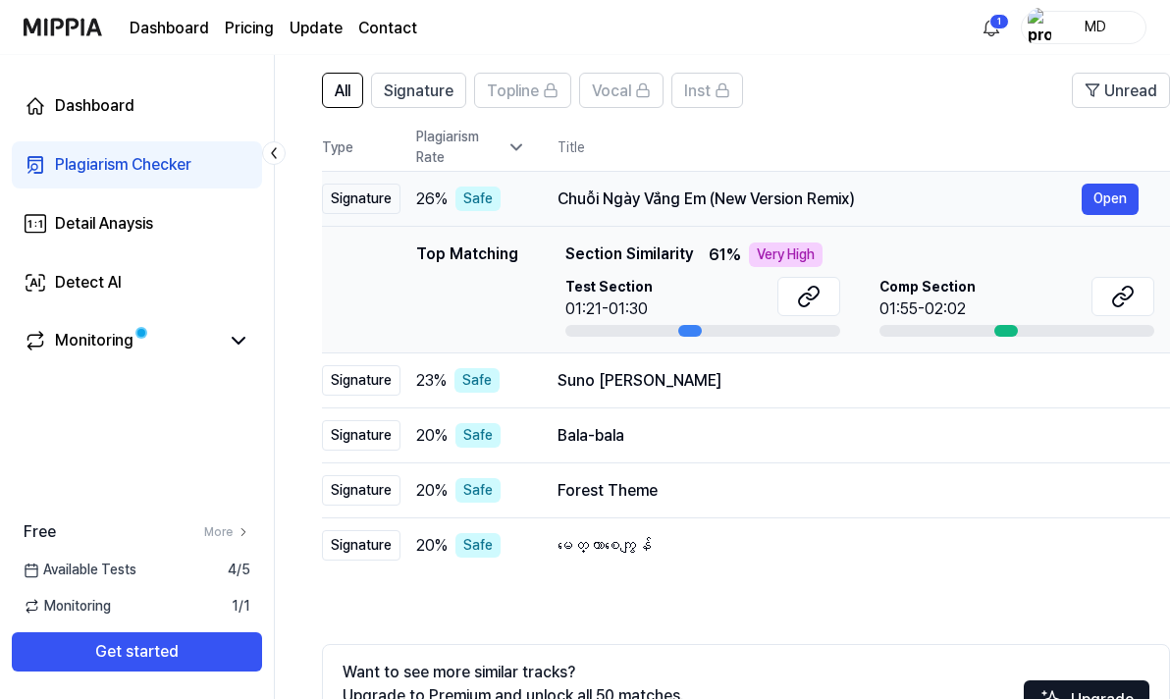
drag, startPoint x: 709, startPoint y: 203, endPoint x: 757, endPoint y: 210, distance: 48.6
click at [757, 210] on div "Chuỗi Ngày Vắng Em (New Version Remix) Open" at bounding box center [848, 199] width 581 height 31
click at [1137, 197] on button "Open" at bounding box center [1110, 199] width 57 height 31
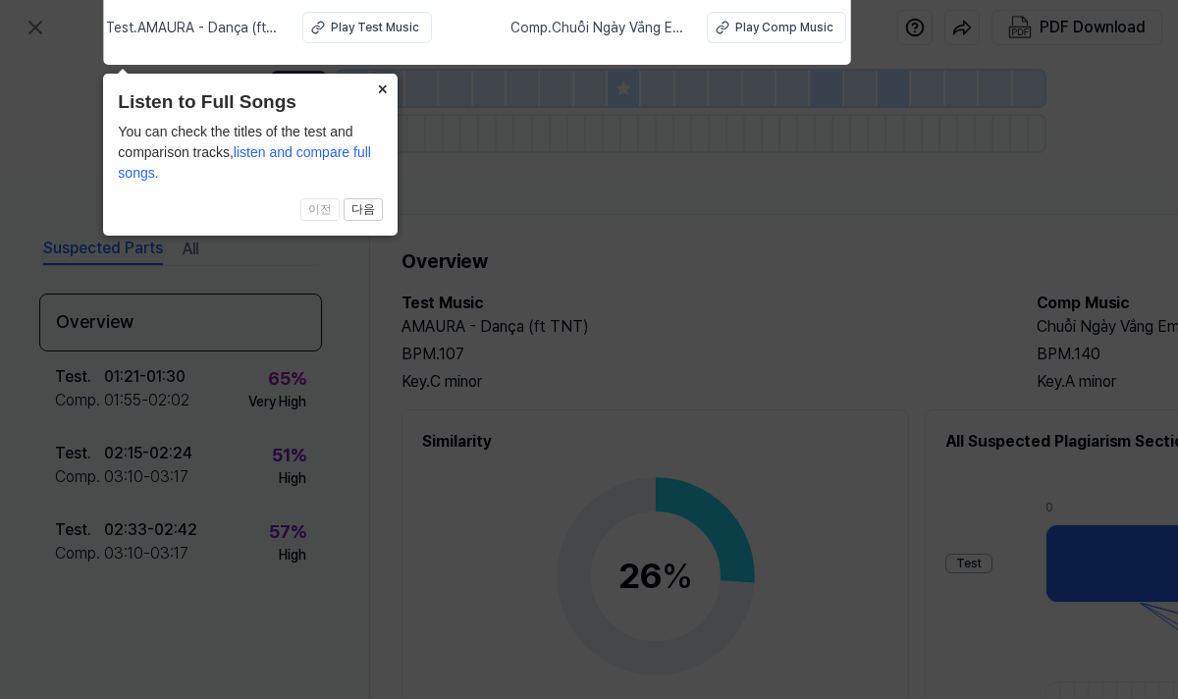
click at [387, 83] on button "×" at bounding box center [381, 87] width 31 height 27
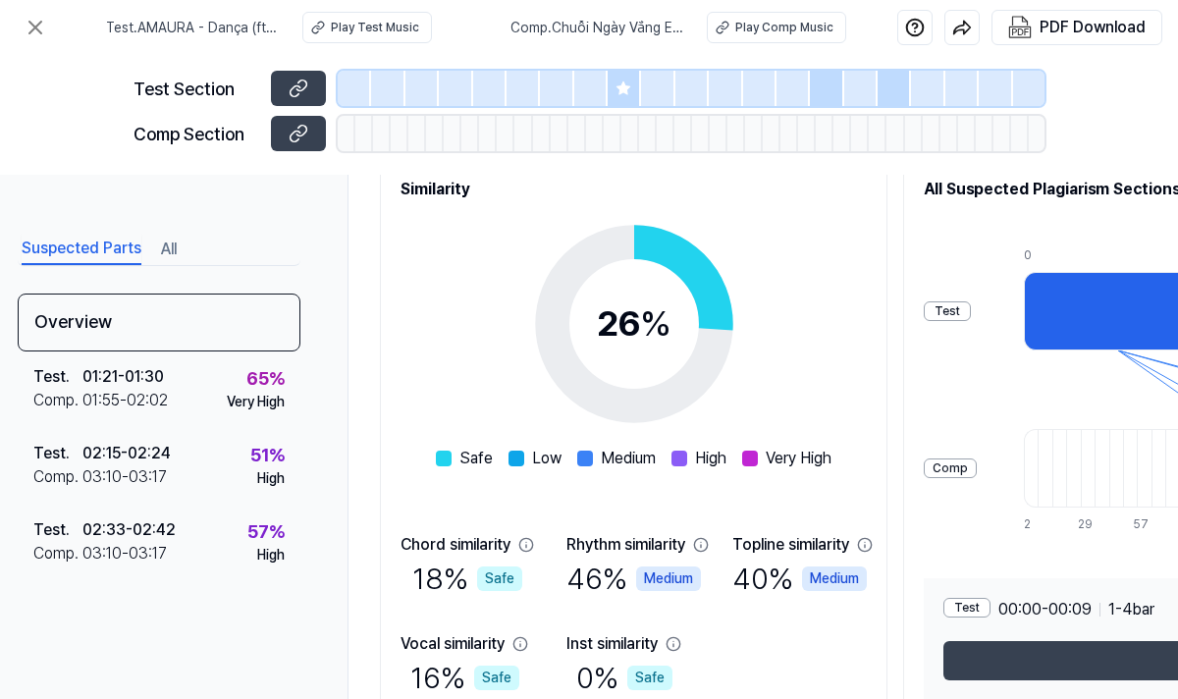
scroll to position [351, 22]
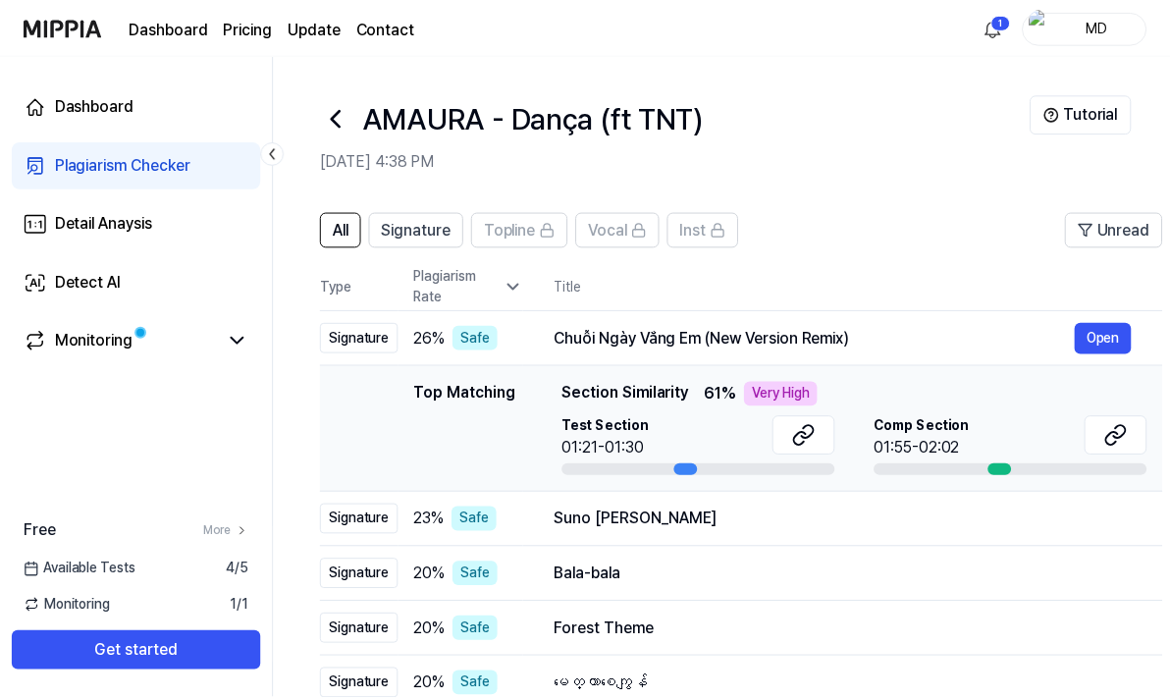
scroll to position [139, 0]
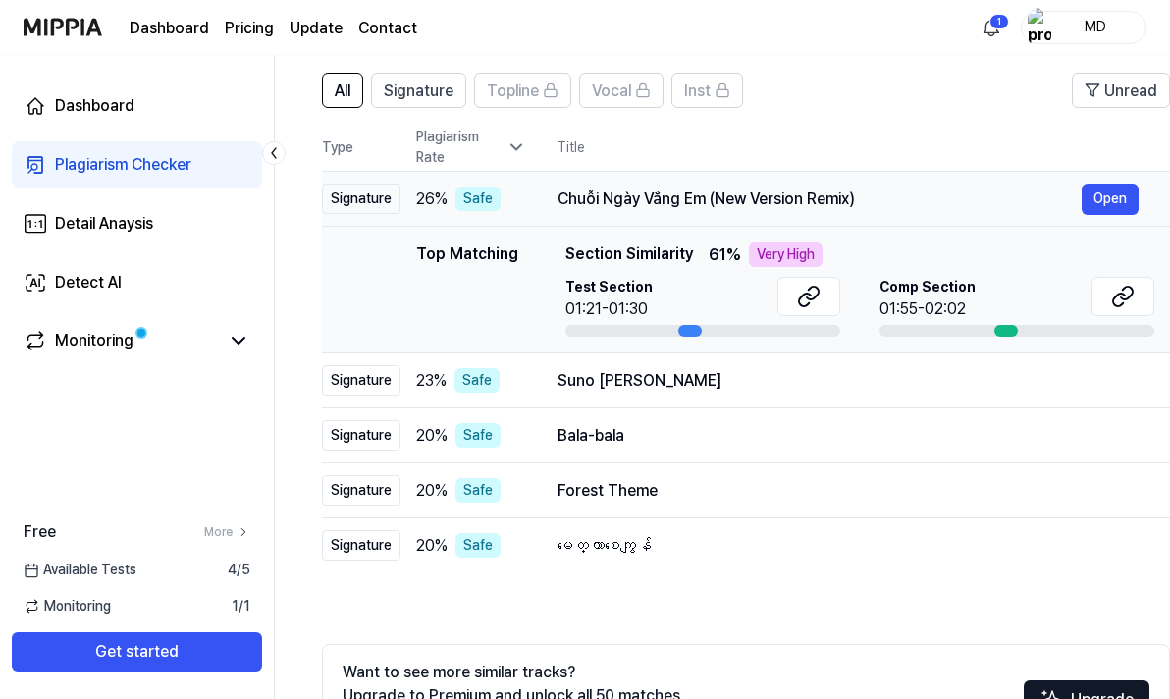
drag, startPoint x: 561, startPoint y: 201, endPoint x: 671, endPoint y: 191, distance: 110.4
click at [671, 191] on div "Chuỗi Ngày Vắng Em (New Version Remix)" at bounding box center [820, 199] width 524 height 24
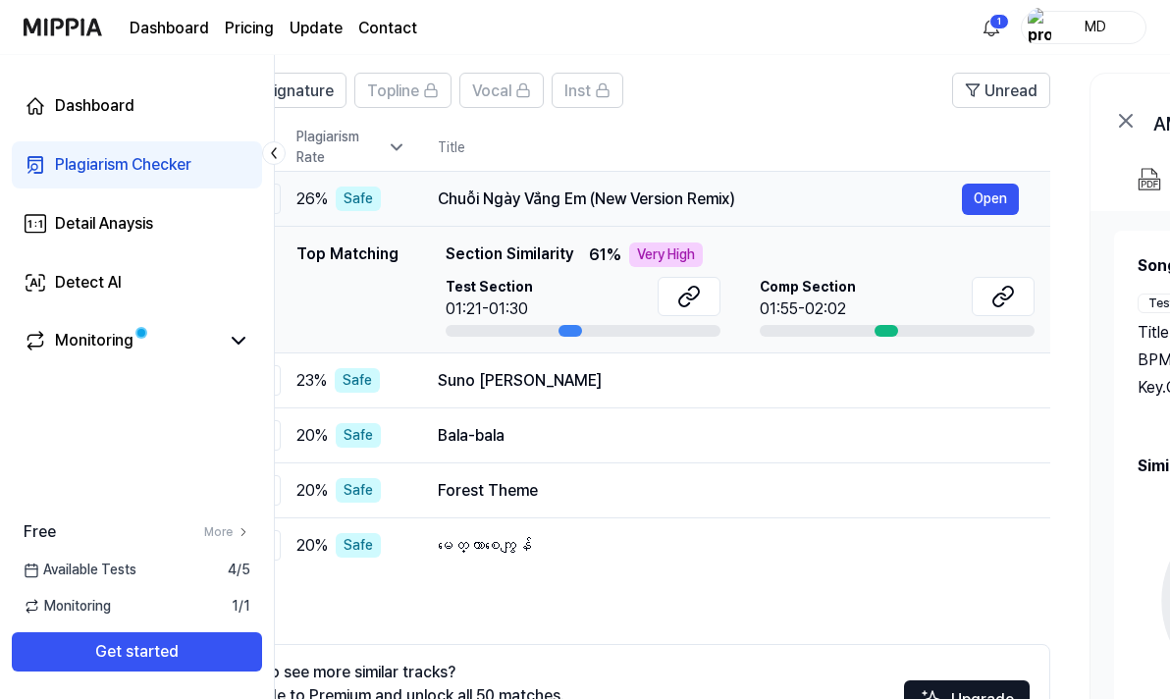
scroll to position [0, 0]
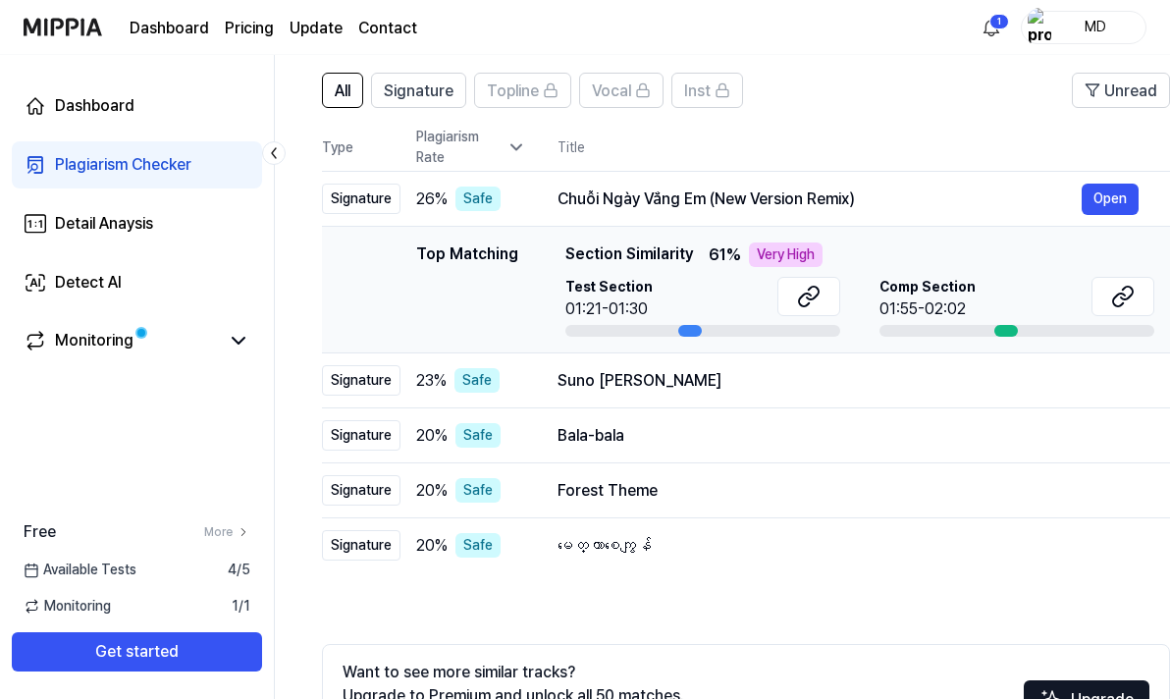
drag, startPoint x: 860, startPoint y: 209, endPoint x: 936, endPoint y: 226, distance: 78.4
click at [936, 226] on tbody "Signature 26 % Safe Chuỗi Ngày Vắng Em (New Version Remix) Open Top Matching To…" at bounding box center [746, 372] width 848 height 401
click at [371, 197] on div "Signature" at bounding box center [361, 199] width 79 height 30
click at [990, 28] on html "Dashboard Pricing Update Contact 1 MD Dashboard Plagiarism Checker Detail Anays…" at bounding box center [585, 210] width 1170 height 699
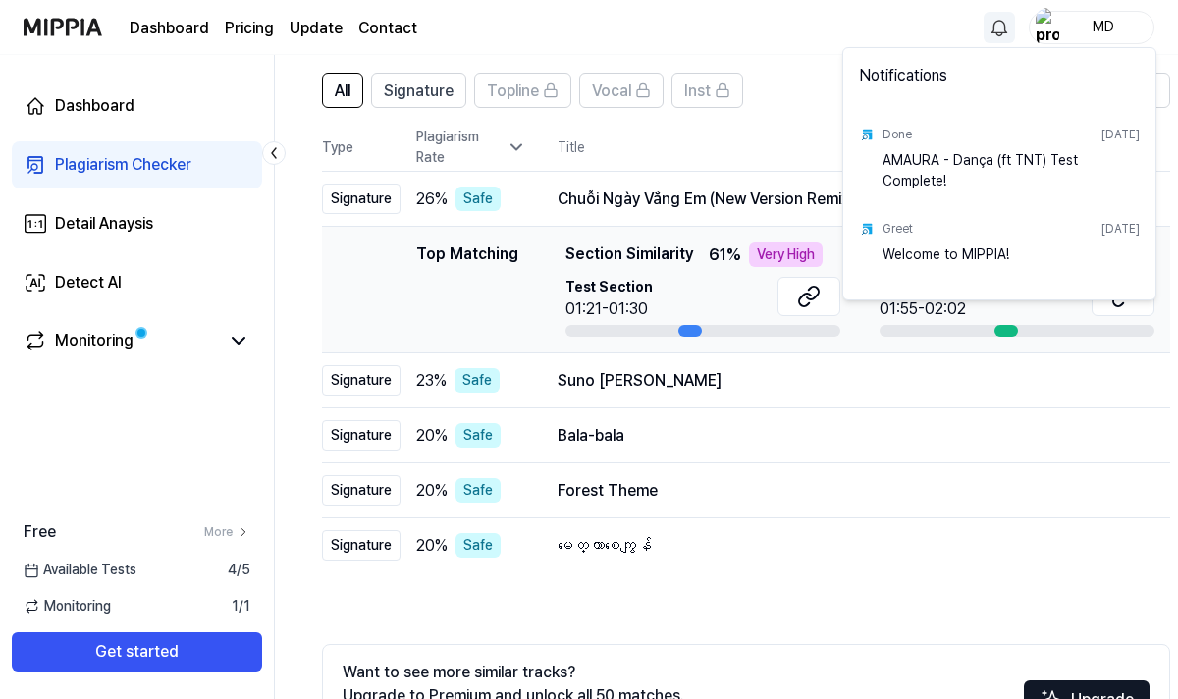
click at [1112, 23] on html "Dashboard Pricing Update Contact MD Dashboard Plagiarism Checker Detail Anaysis…" at bounding box center [589, 210] width 1178 height 699
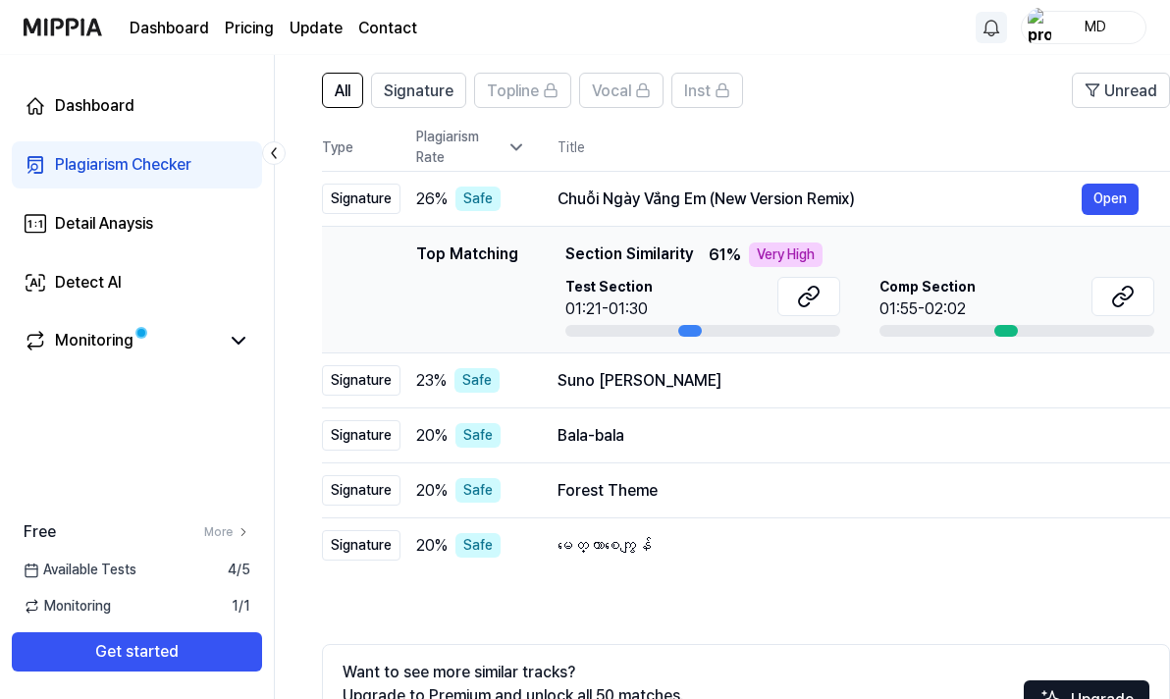
click at [1112, 23] on div "MD" at bounding box center [1095, 27] width 77 height 22
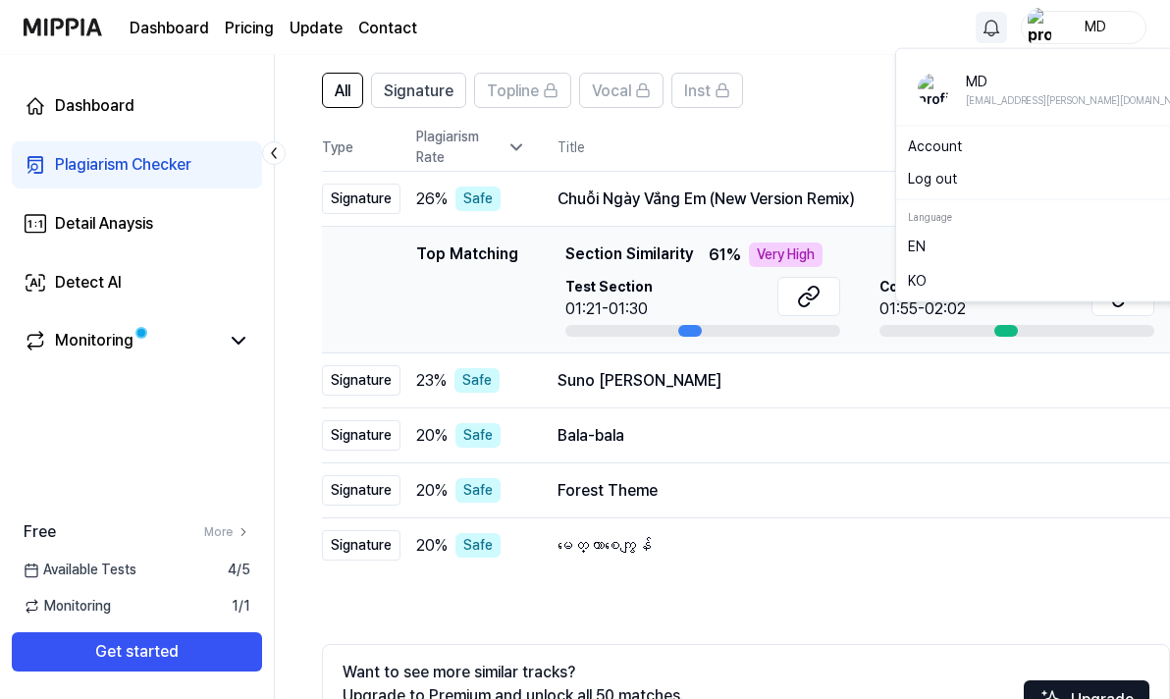
click at [992, 181] on button "Log out" at bounding box center [1056, 179] width 296 height 21
